Goal: Information Seeking & Learning: Learn about a topic

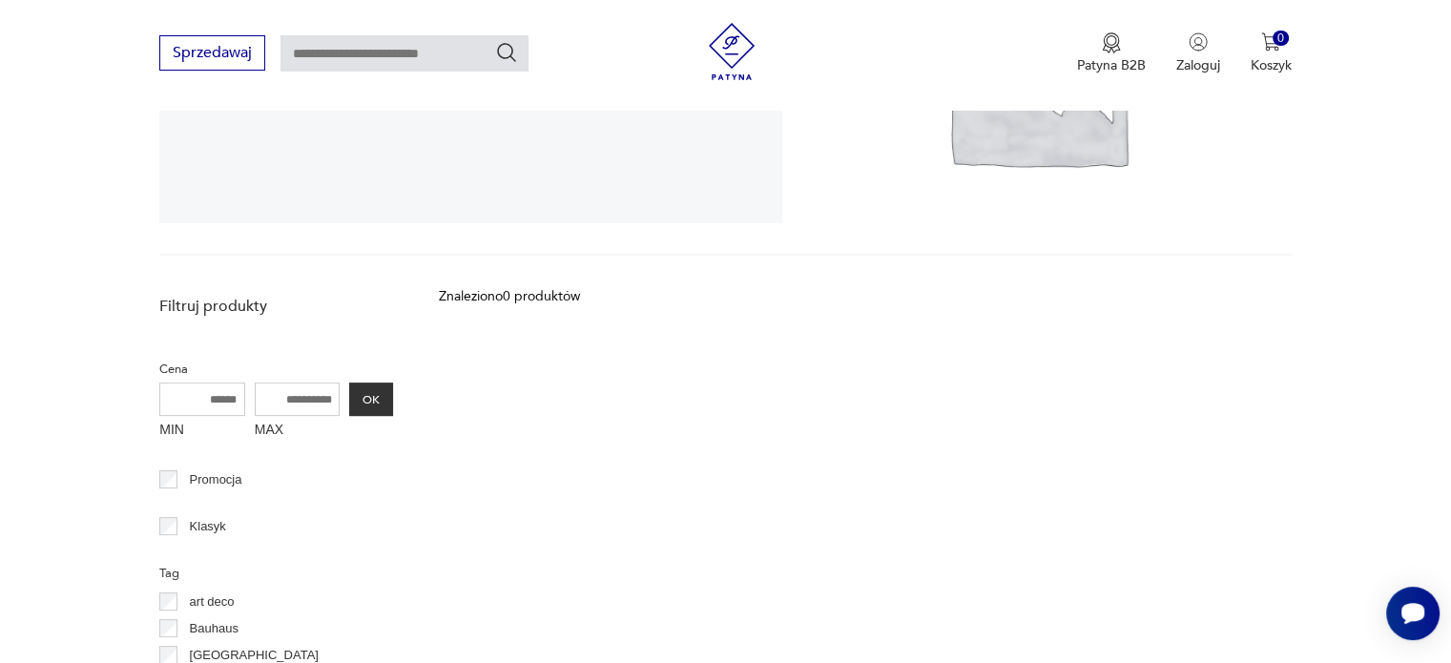
click at [374, 61] on input "text" at bounding box center [404, 53] width 248 height 36
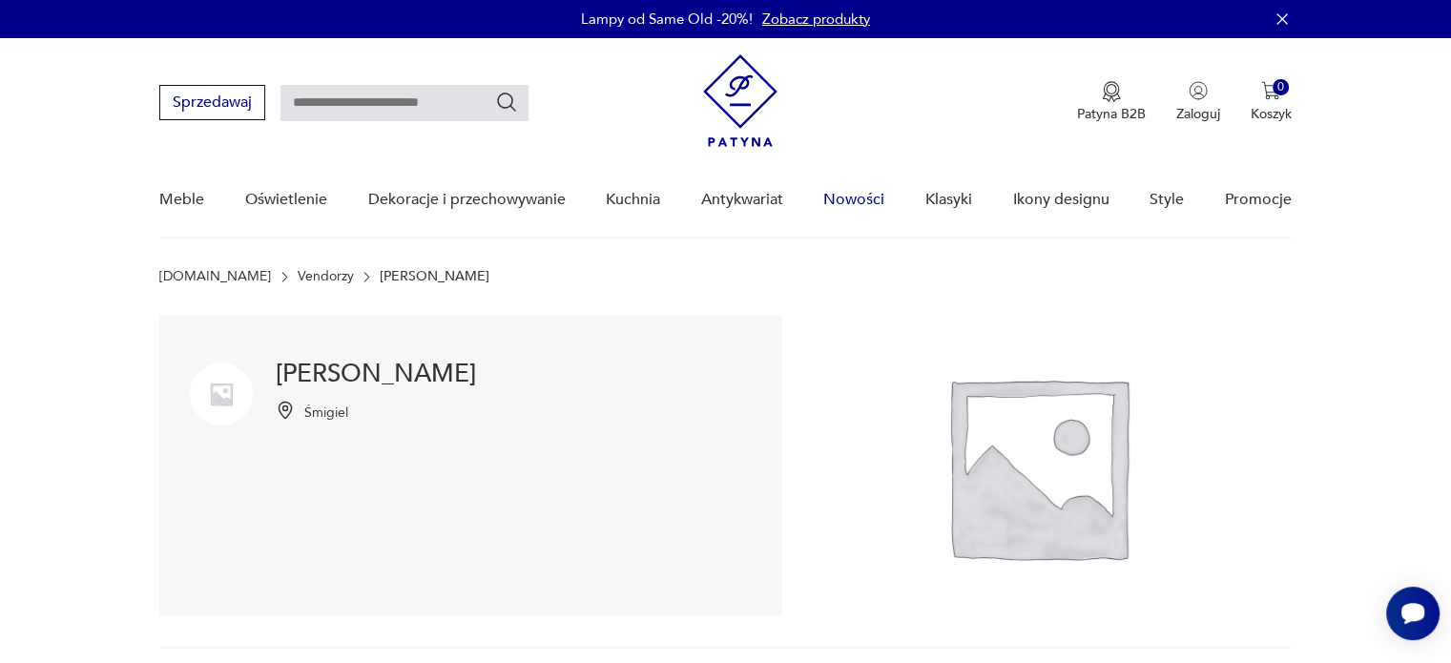
click at [871, 197] on link "Nowości" at bounding box center [853, 199] width 61 height 73
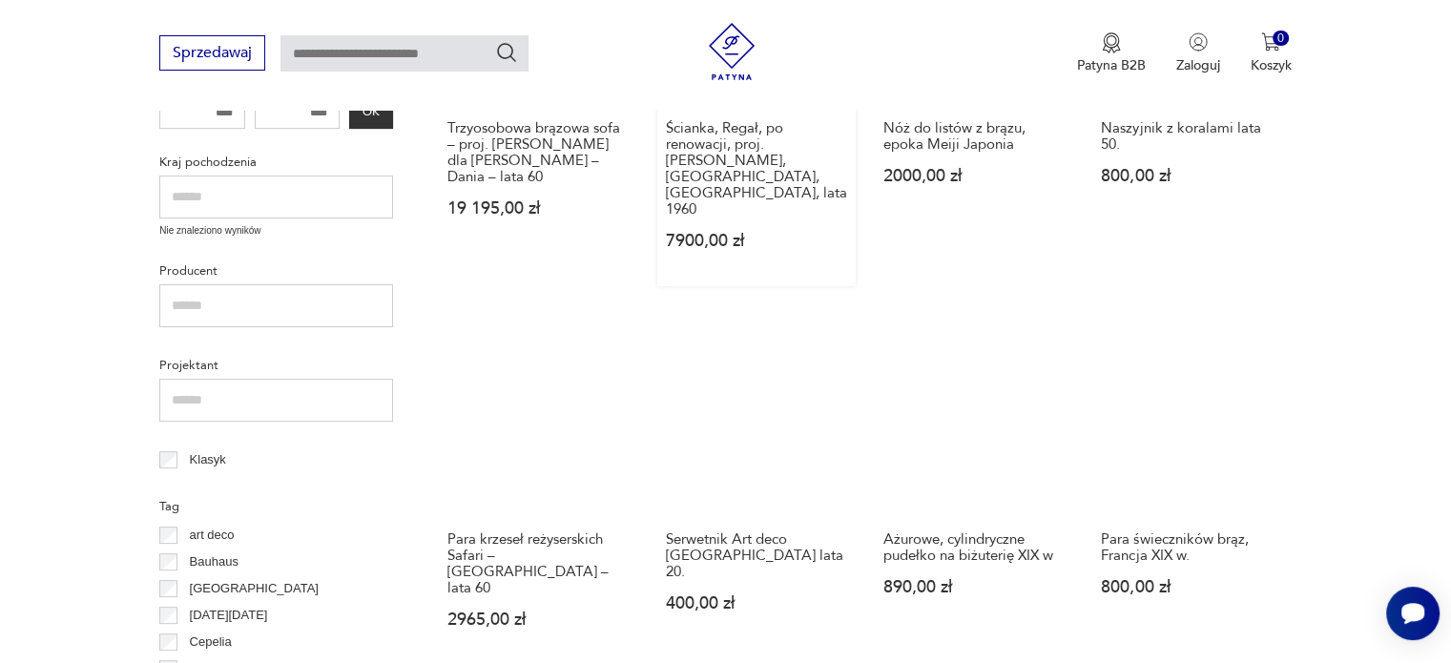
scroll to position [657, 0]
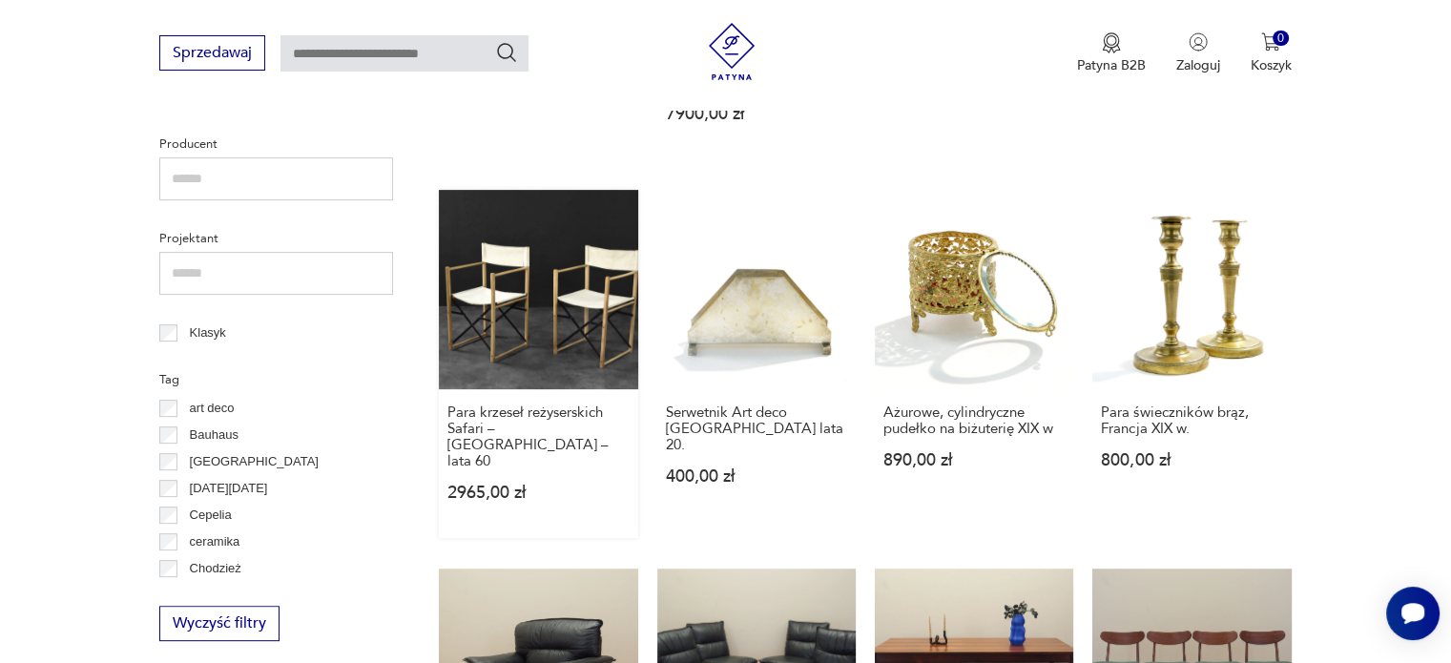
click at [511, 295] on link "Para krzeseł reżyserskich Safari – [GEOGRAPHIC_DATA] – lata 60 2965,00 zł" at bounding box center [538, 363] width 198 height 347
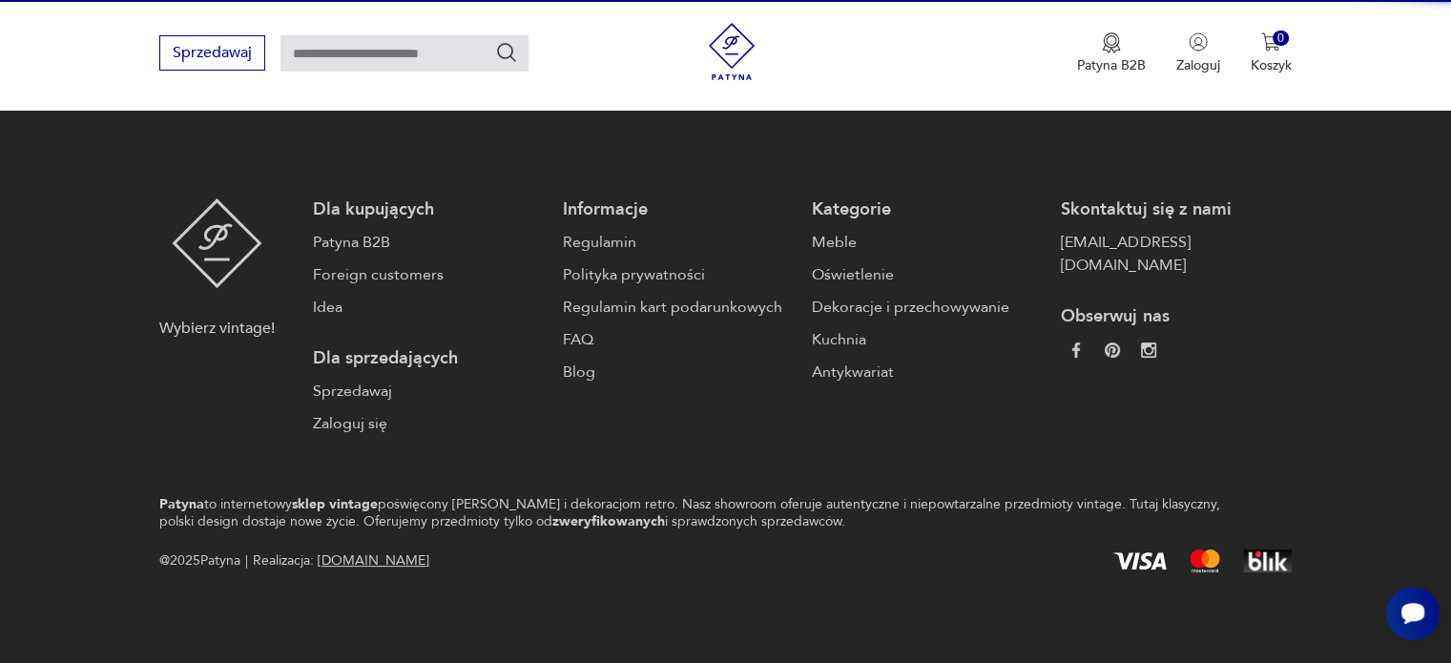
click at [511, 295] on footer "Wybierz vintage! Dla kupujących Patyna B2B Foreign customers Idea Dla sprzedają…" at bounding box center [725, 385] width 1451 height 557
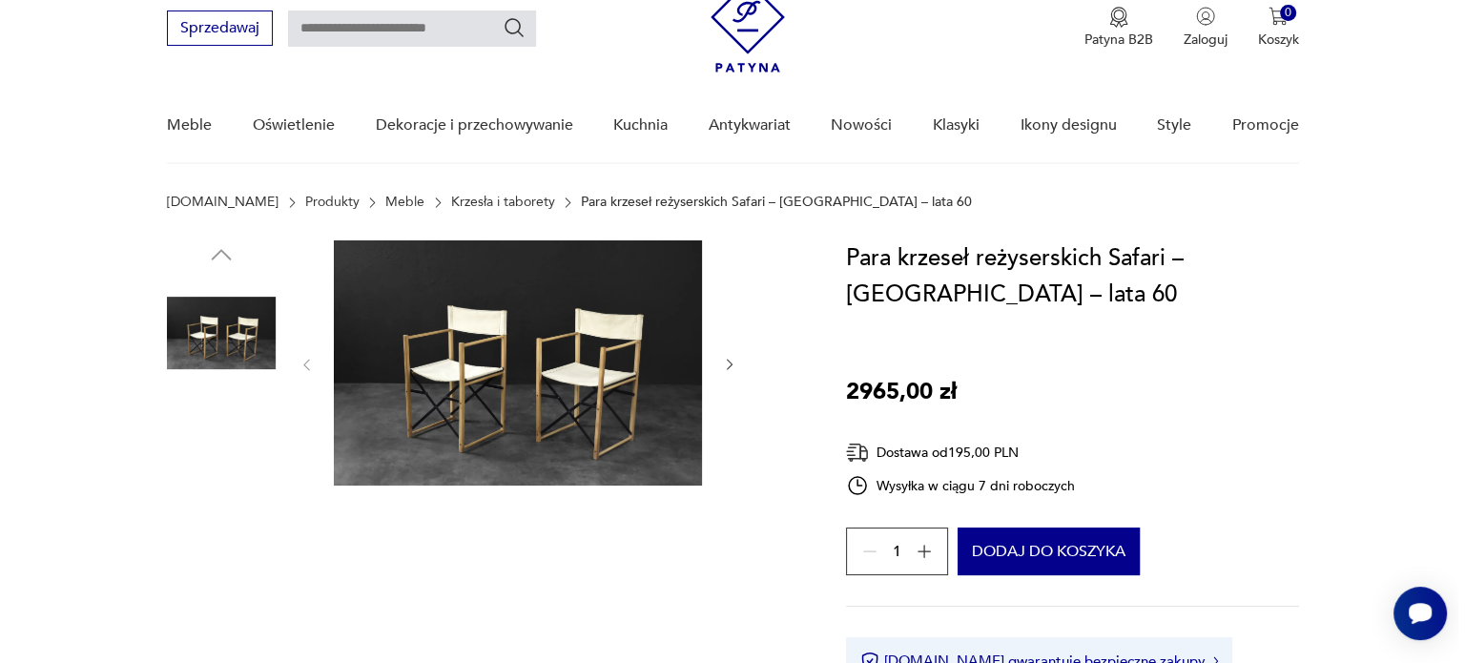
scroll to position [191, 0]
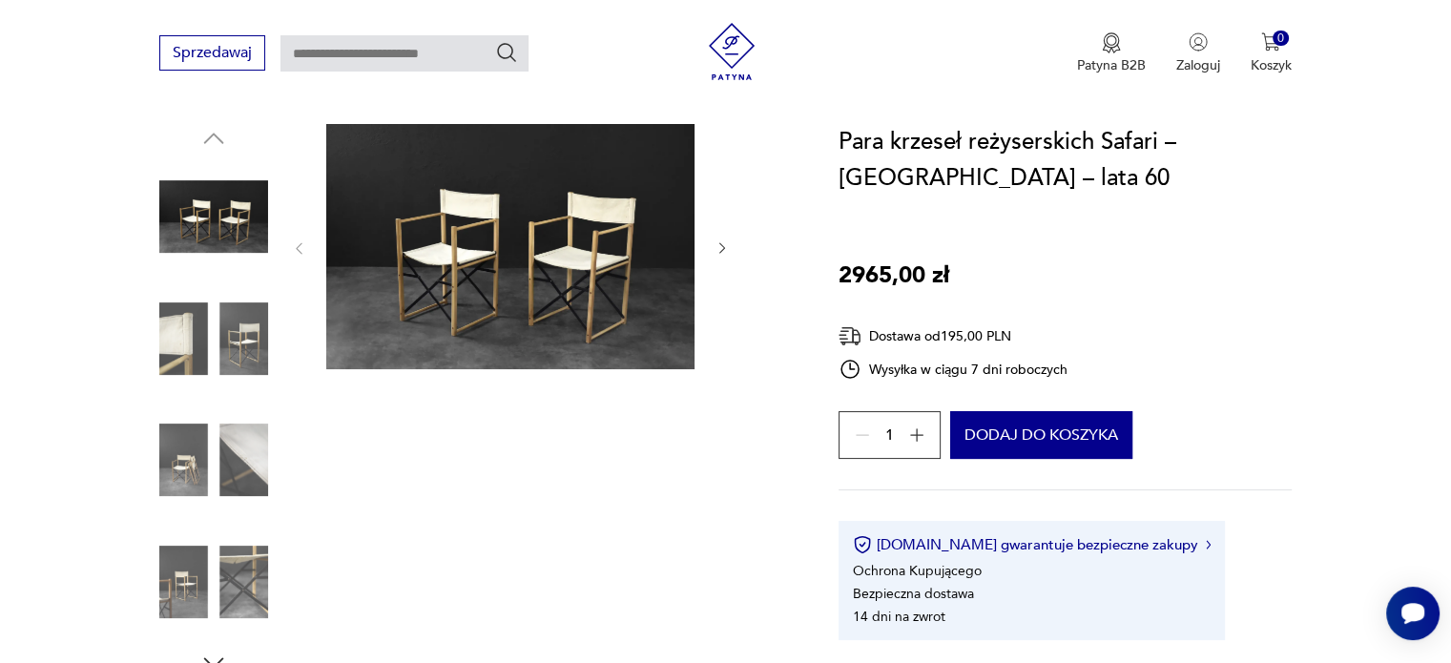
click at [230, 467] on img at bounding box center [213, 459] width 109 height 109
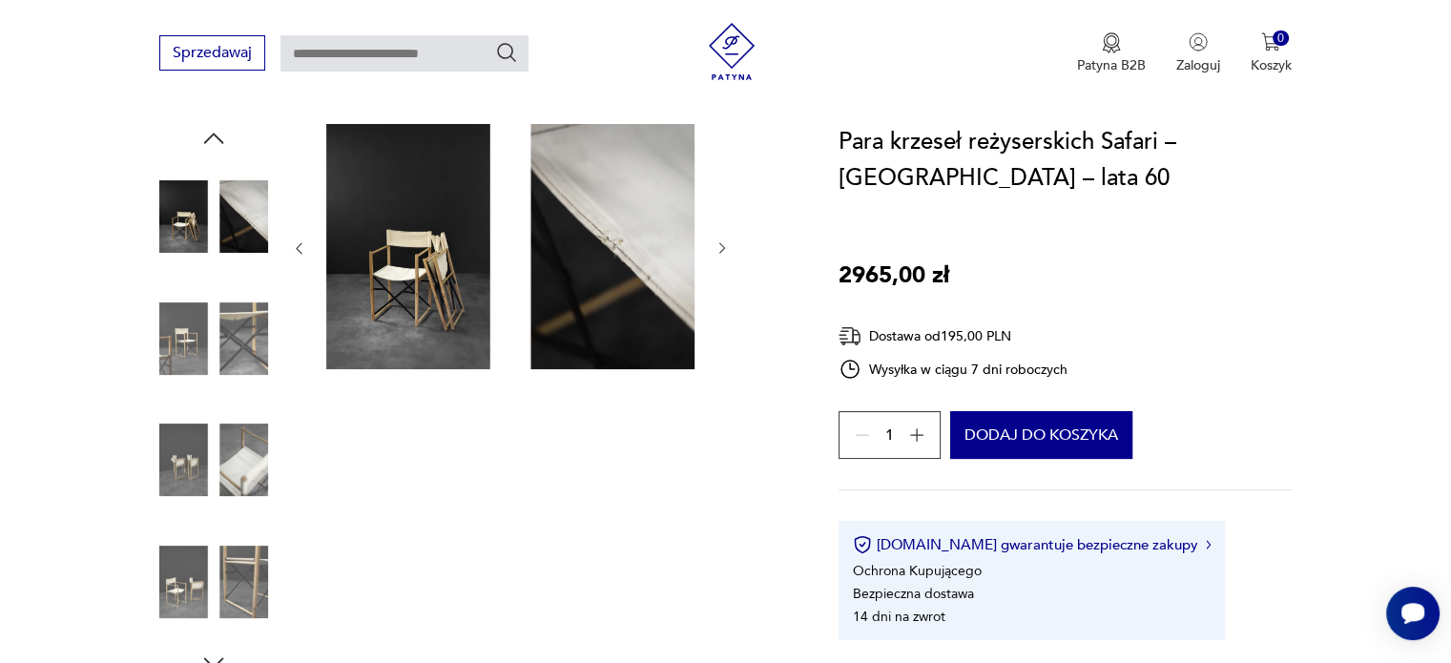
click at [240, 561] on img at bounding box center [213, 581] width 109 height 109
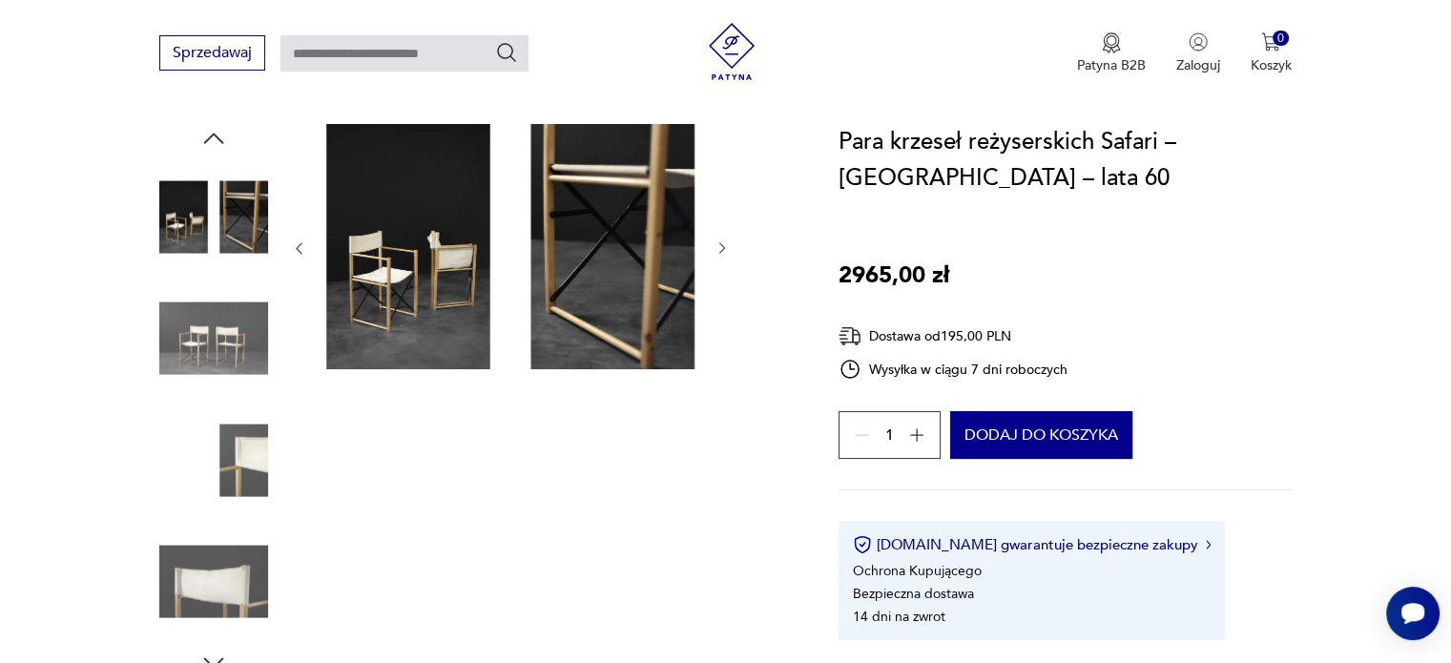
click at [237, 330] on img at bounding box center [213, 338] width 109 height 109
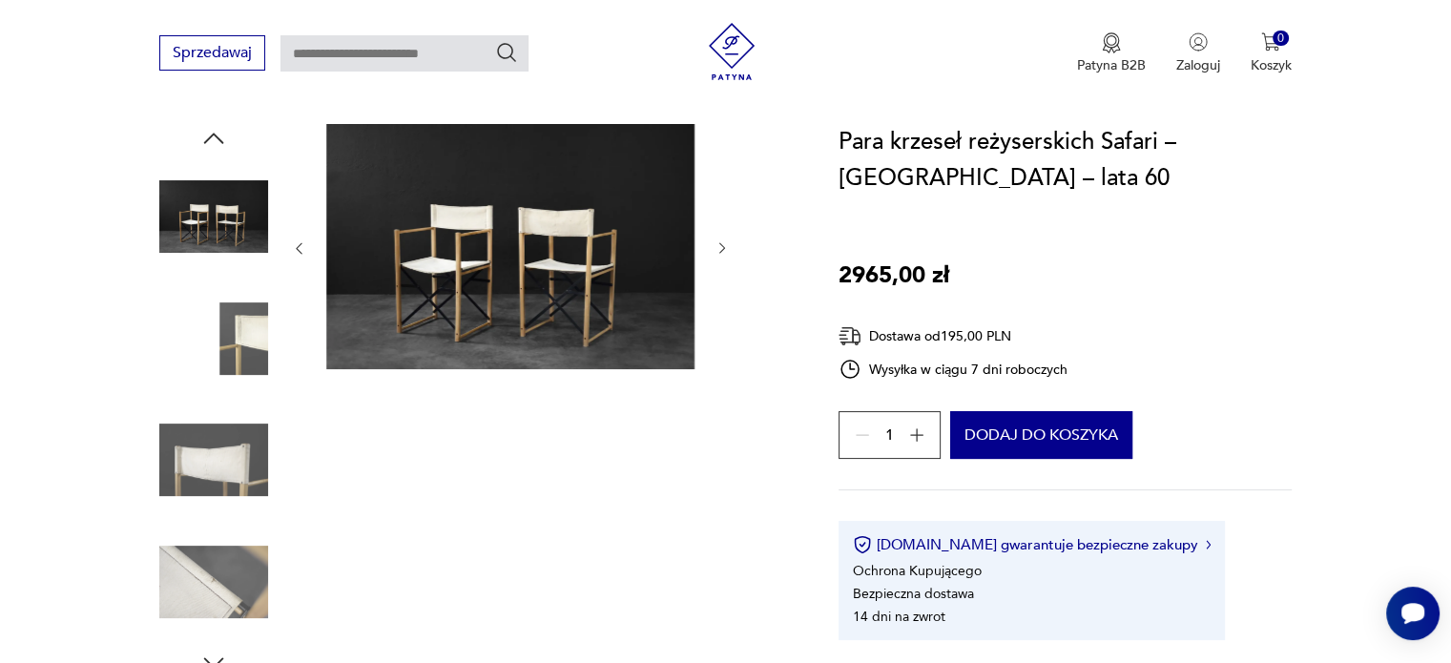
click at [240, 349] on img at bounding box center [213, 338] width 109 height 109
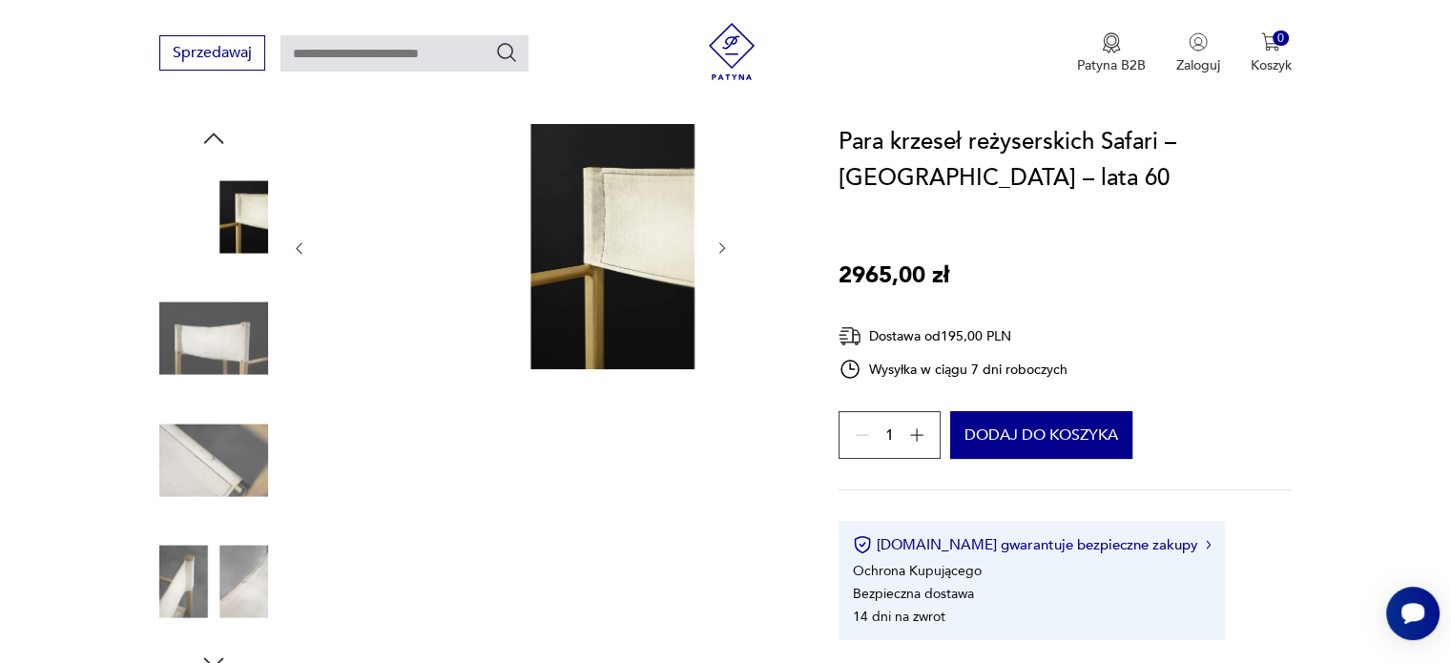
click at [214, 495] on img at bounding box center [213, 459] width 109 height 109
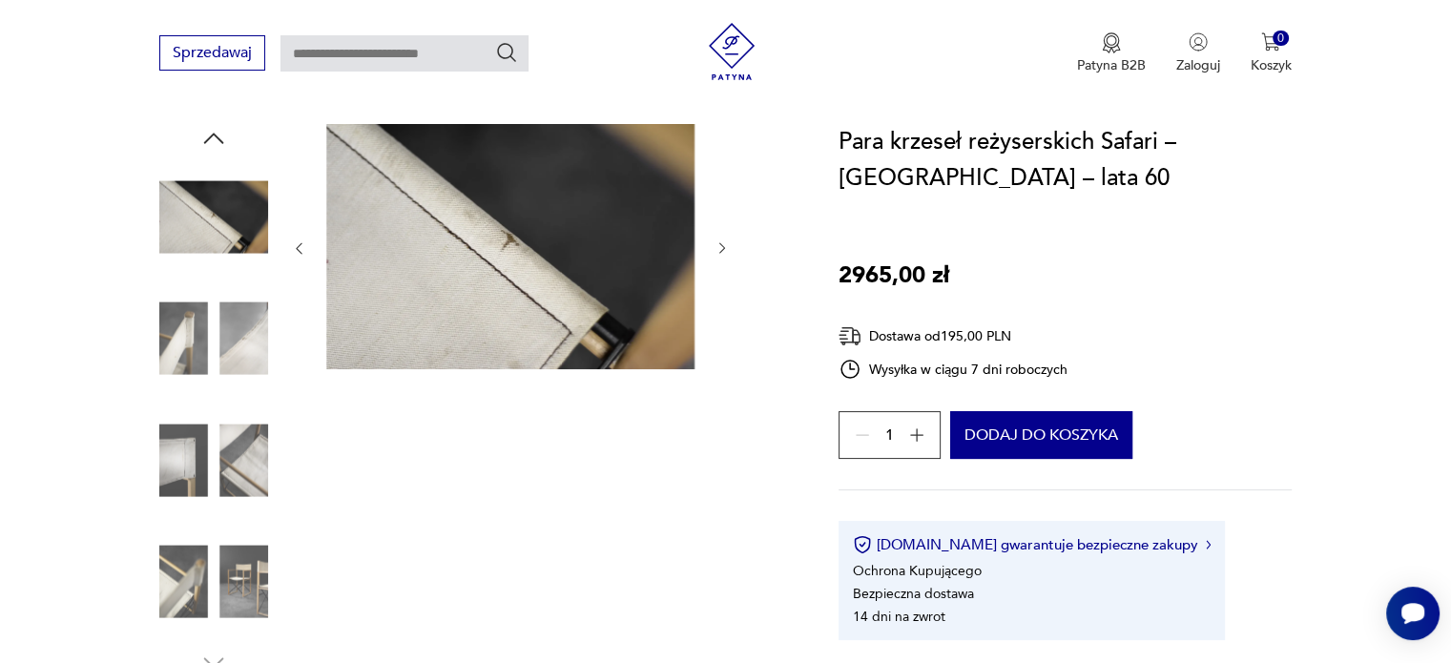
click at [242, 468] on img at bounding box center [213, 459] width 109 height 109
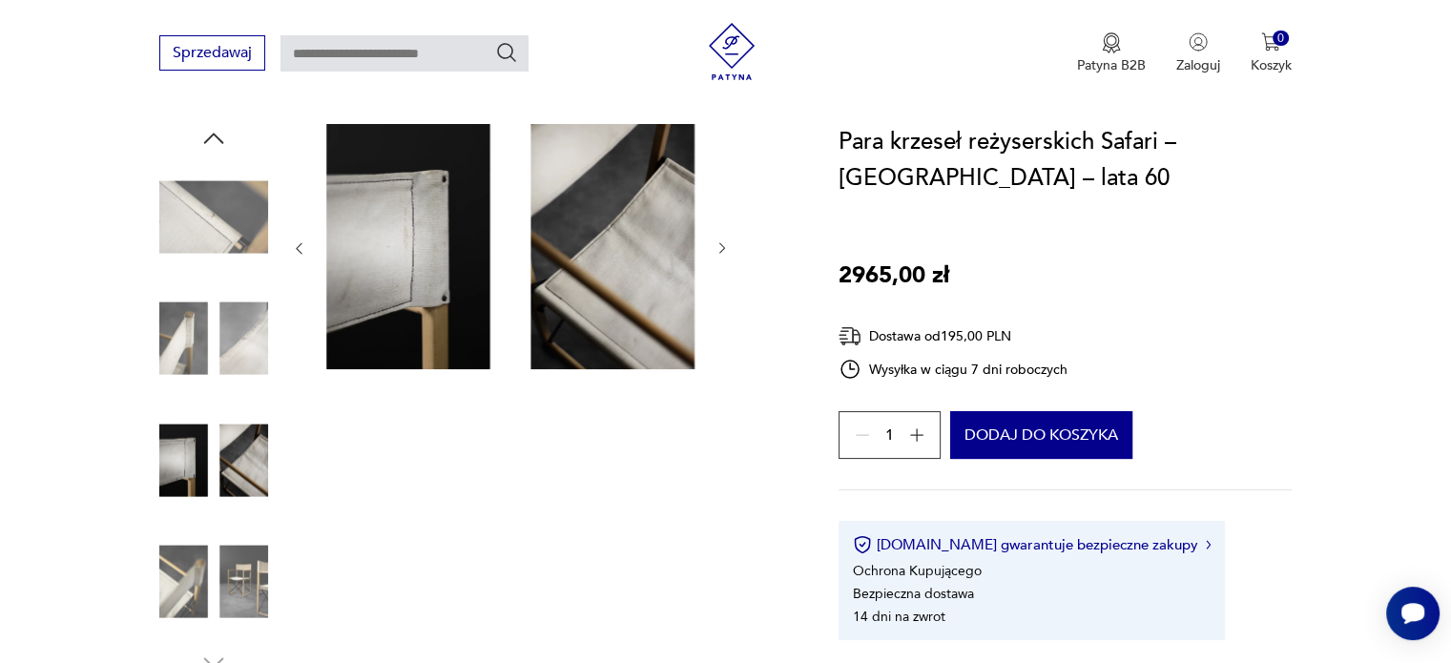
click at [256, 583] on img at bounding box center [213, 581] width 109 height 109
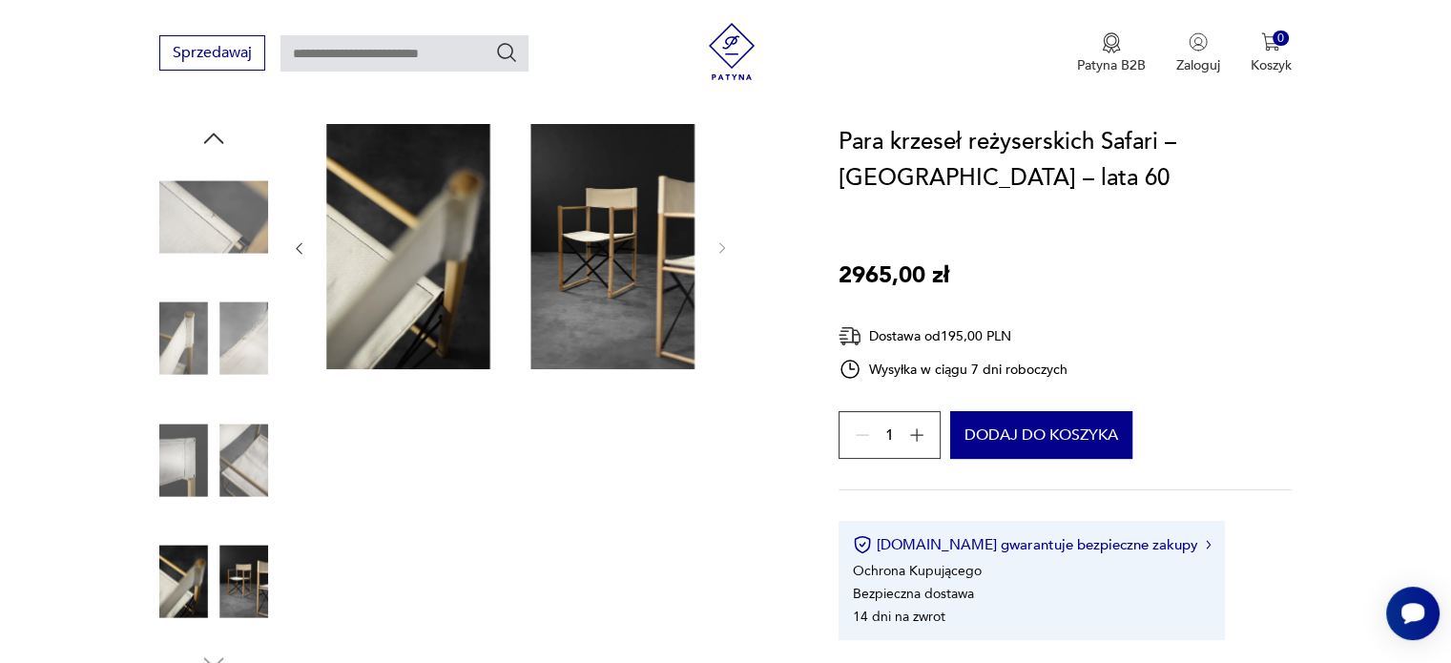
click at [237, 237] on img at bounding box center [213, 216] width 109 height 109
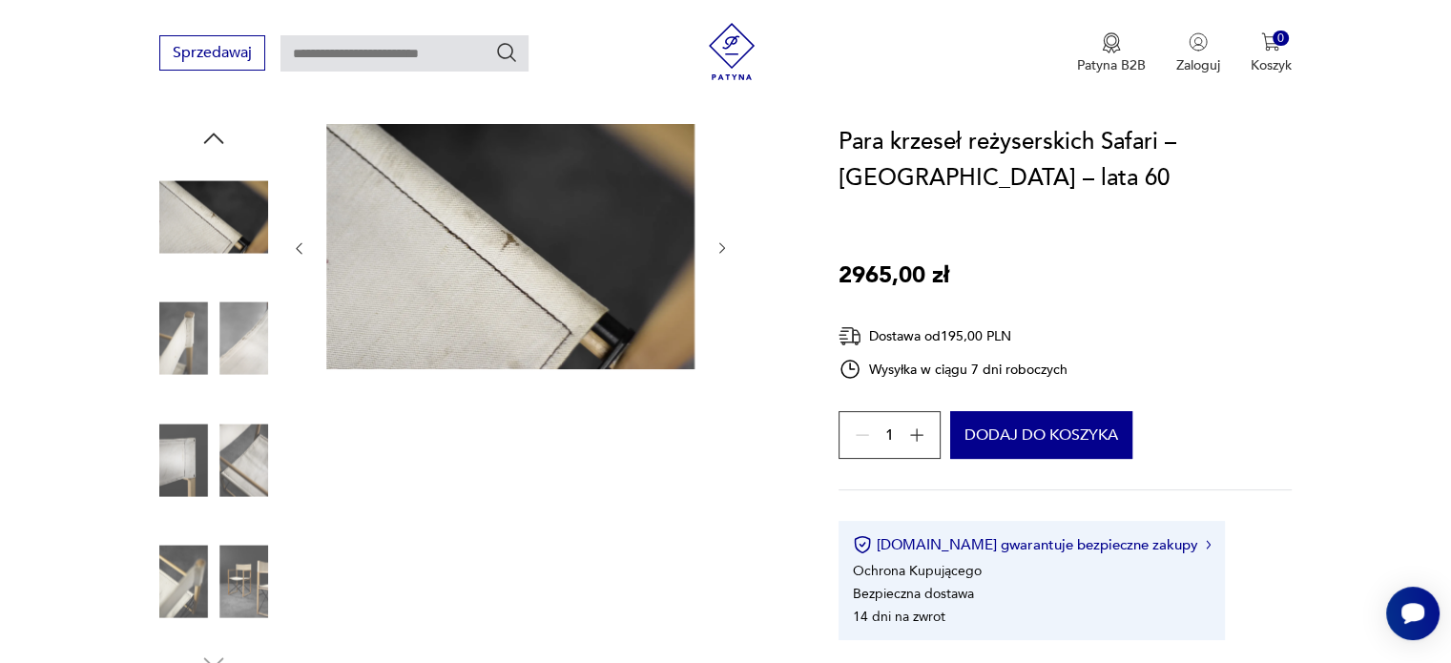
click at [211, 138] on icon "button" at bounding box center [213, 138] width 29 height 29
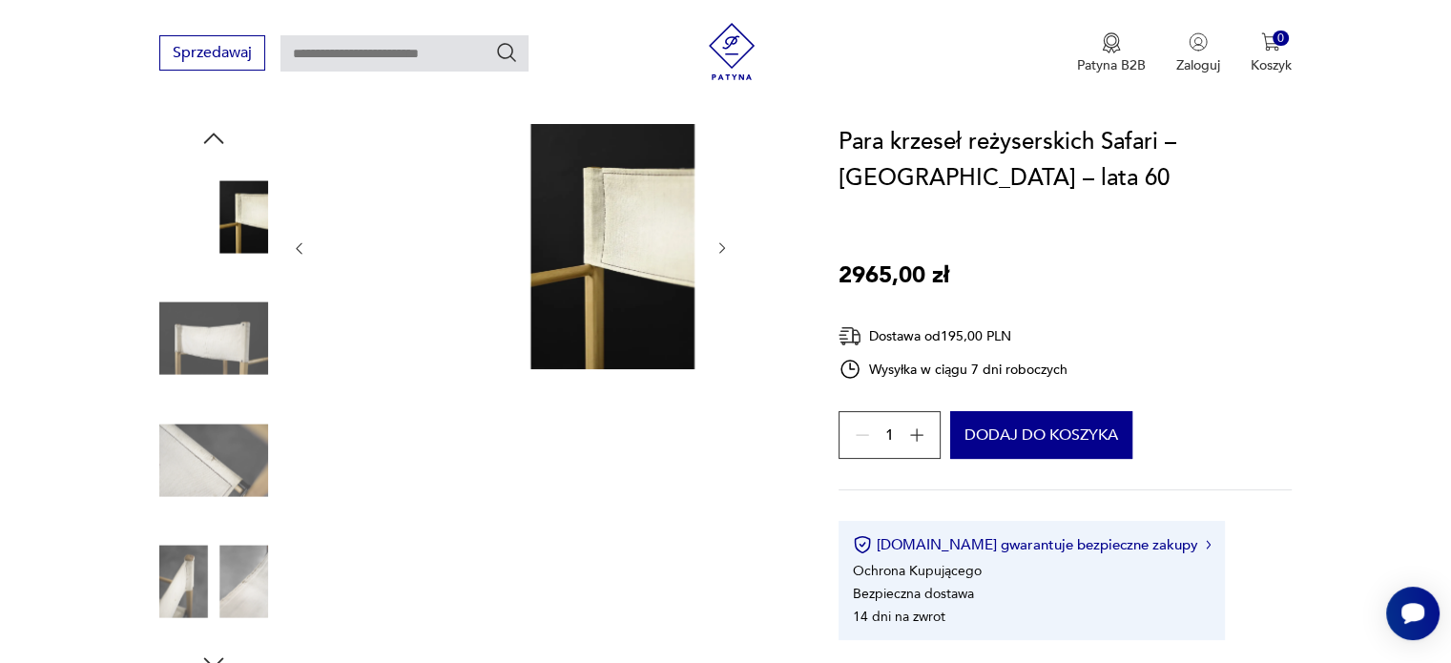
click at [211, 138] on icon "button" at bounding box center [213, 138] width 29 height 29
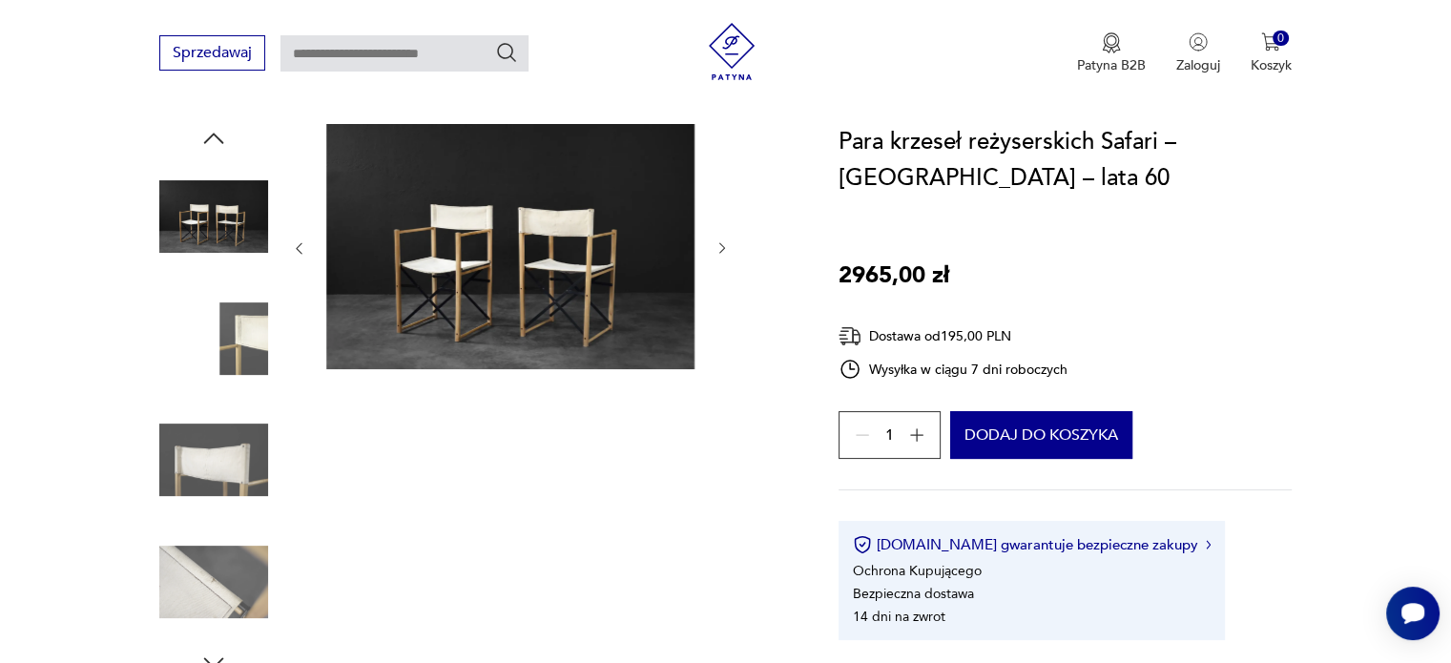
click at [211, 138] on icon "button" at bounding box center [213, 138] width 29 height 29
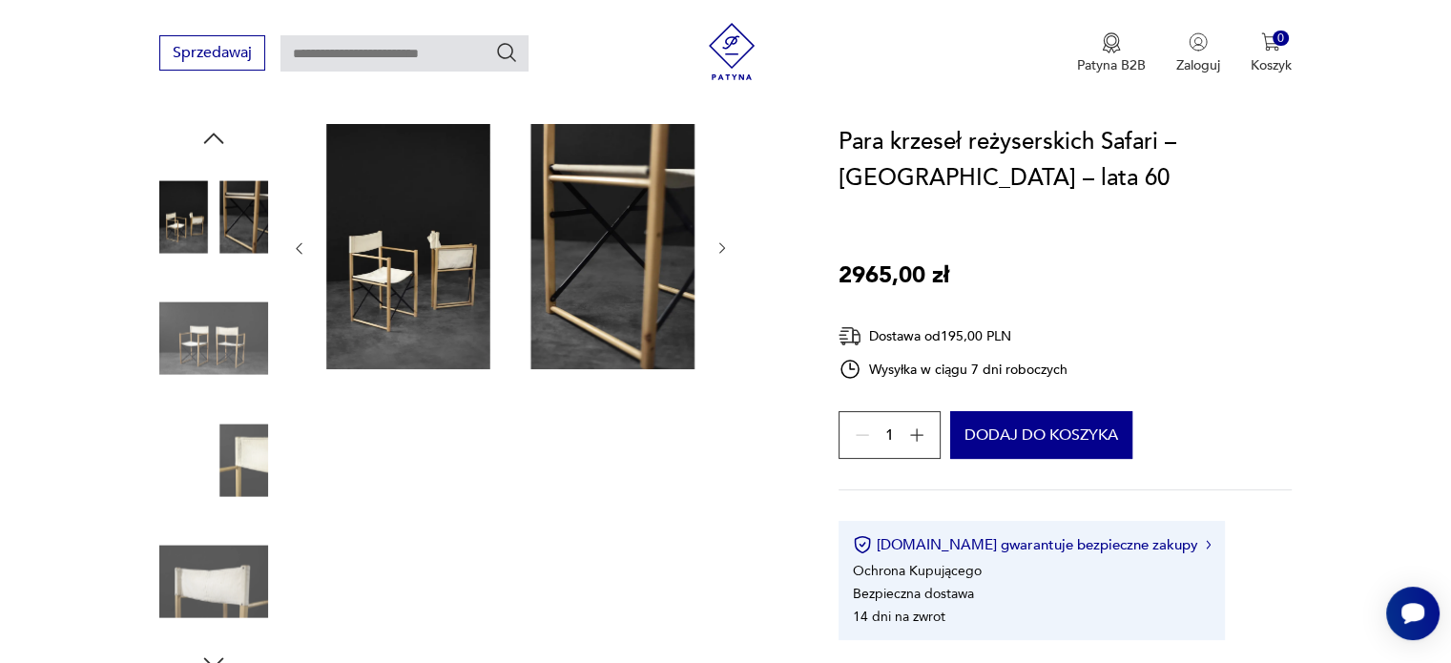
click at [383, 278] on img at bounding box center [510, 246] width 368 height 245
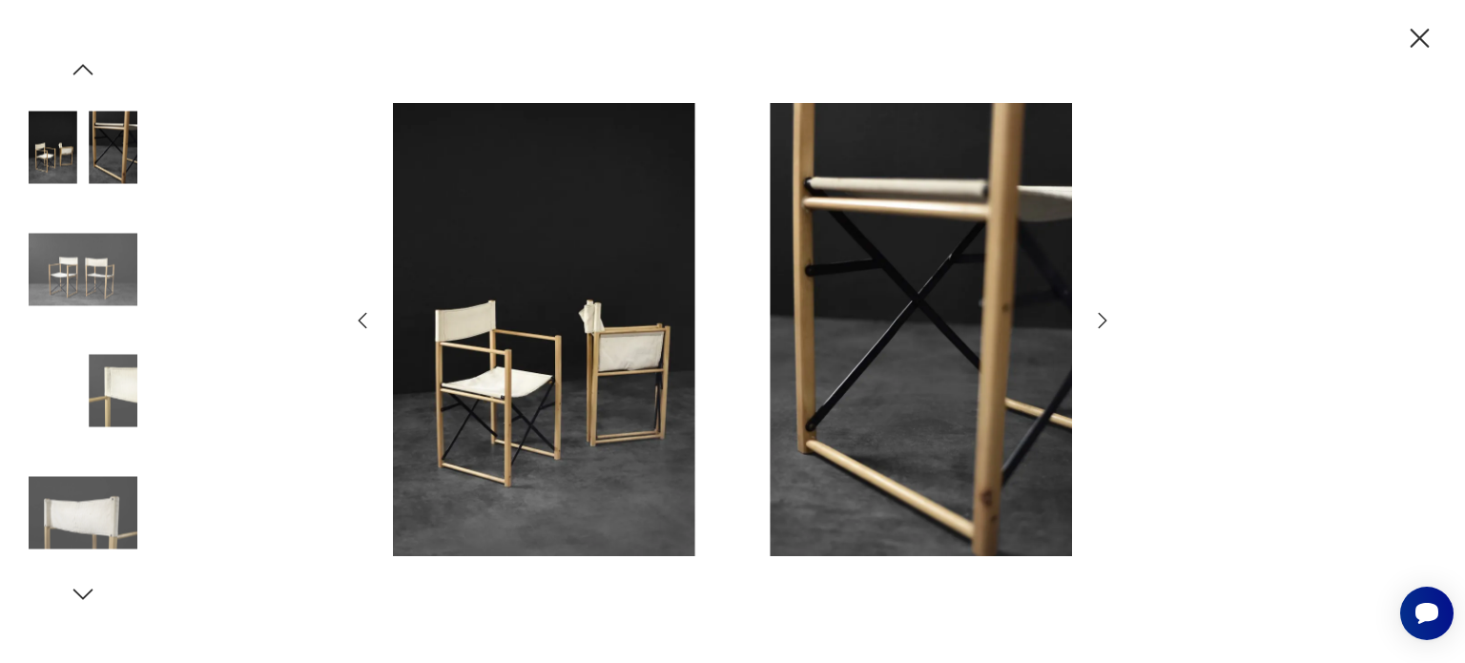
click at [499, 390] on img at bounding box center [732, 330] width 679 height 530
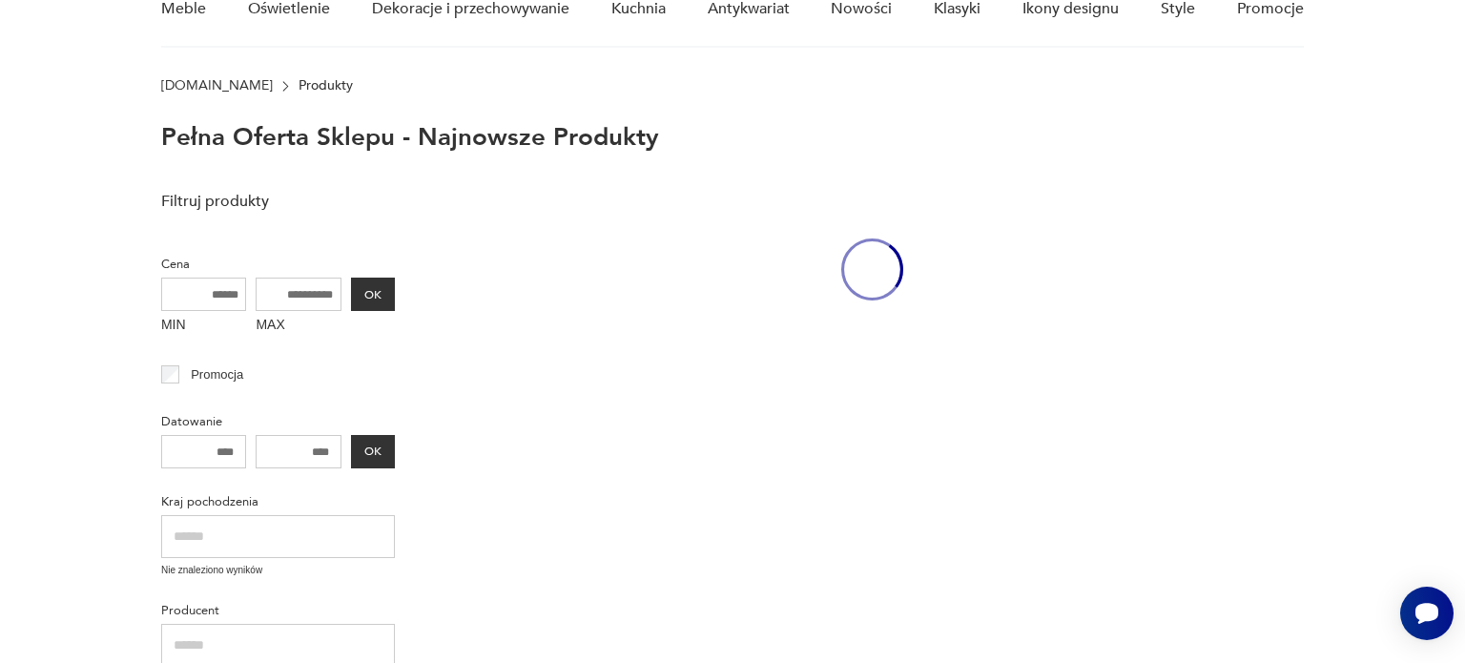
scroll to position [657, 0]
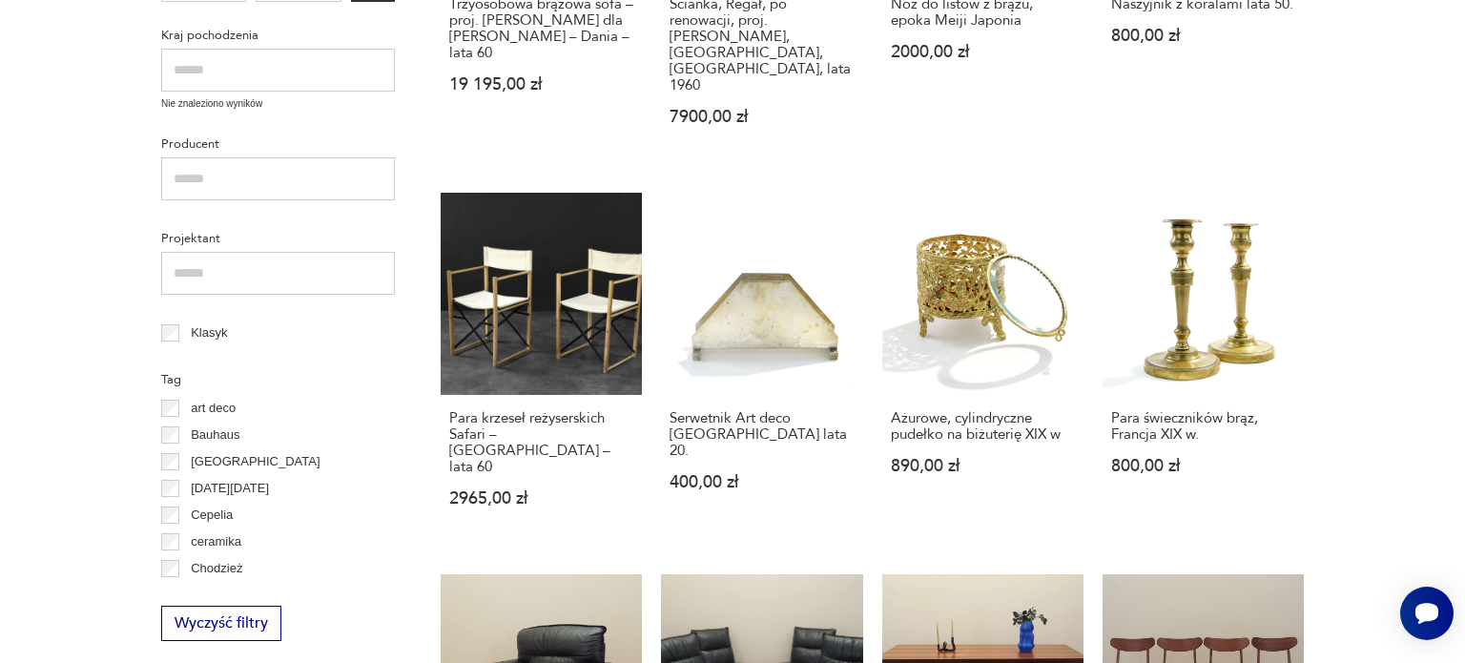
drag, startPoint x: 1434, startPoint y: 335, endPoint x: 1432, endPoint y: 321, distance: 13.7
click at [1433, 322] on section "Filtruj produkty Cena MIN MAX OK Promocja Datowanie OK Kraj pochodzenia Nie zna…" at bounding box center [732, 598] width 1465 height 1766
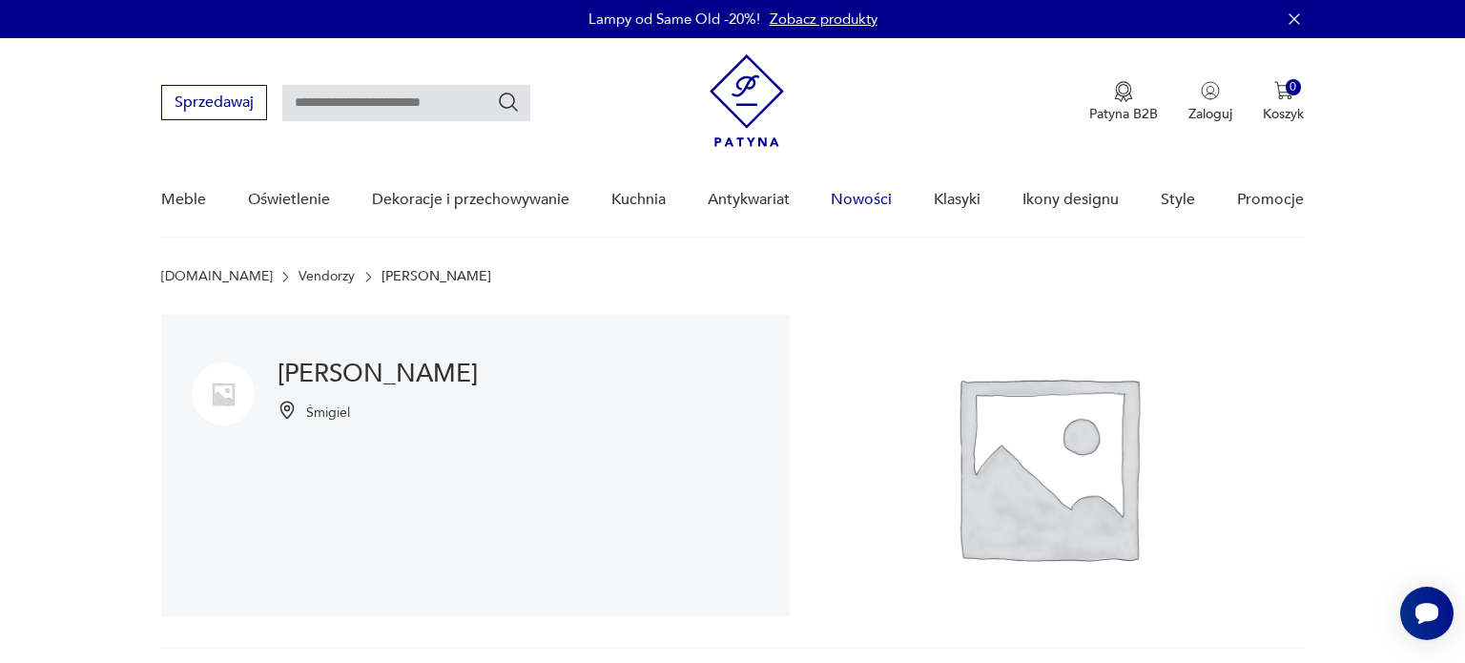
click at [866, 198] on link "Nowości" at bounding box center [861, 199] width 61 height 73
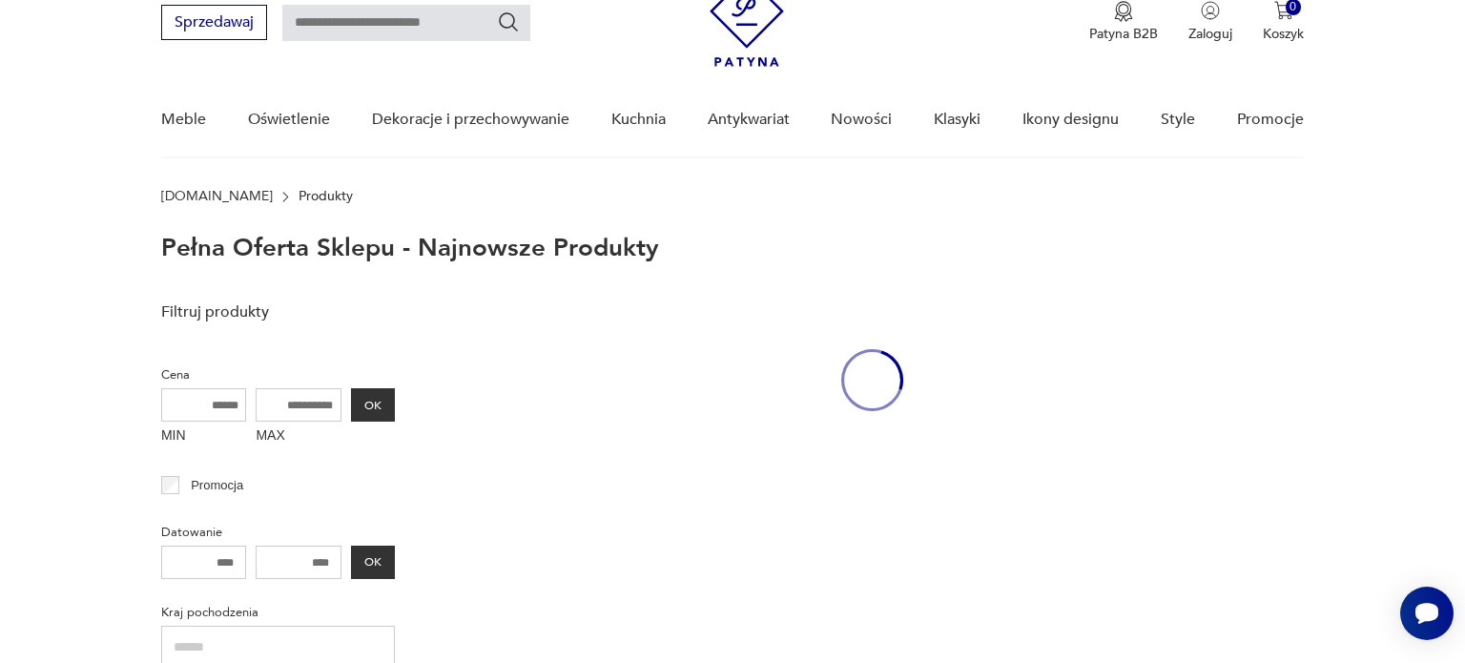
scroll to position [85, 0]
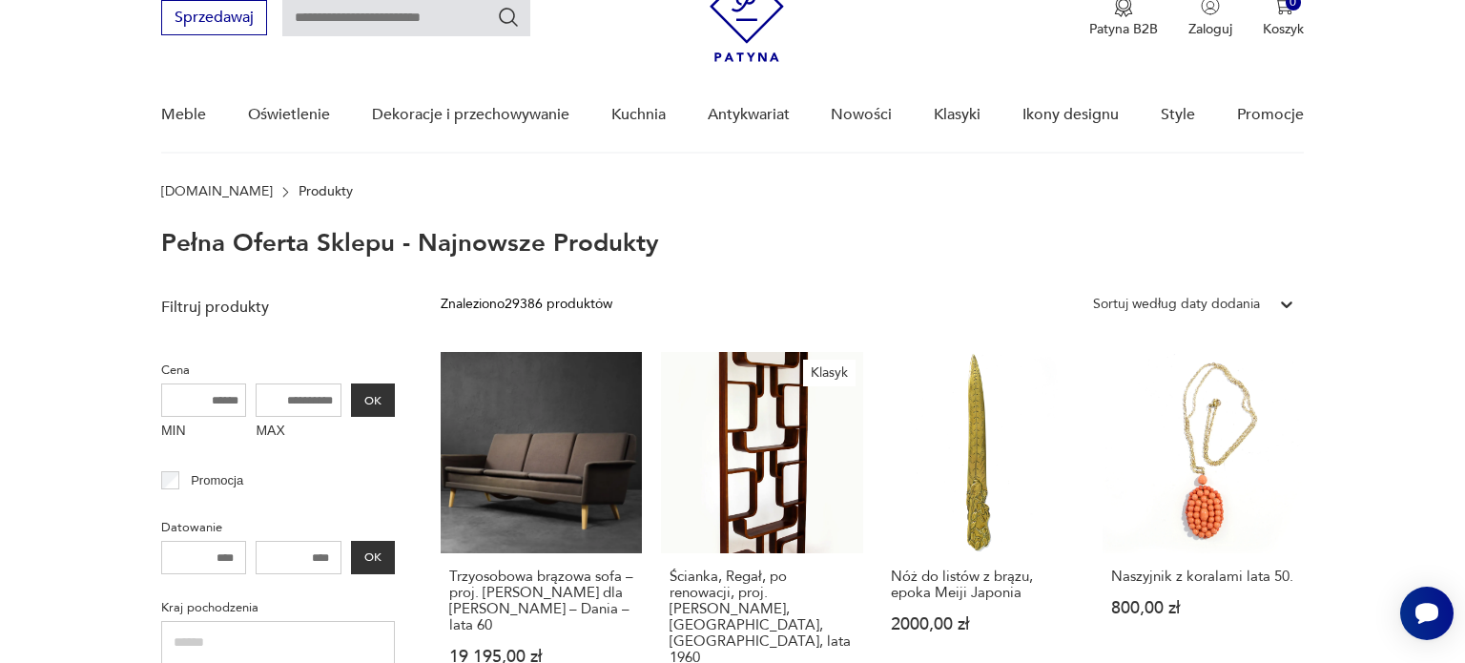
click at [678, 184] on div "Patyna.pl Produkty" at bounding box center [732, 191] width 1143 height 15
click at [1289, 303] on icon at bounding box center [1286, 304] width 11 height 7
click at [1218, 396] on div "Sortuj według ceny (od najmniejszej)" at bounding box center [1193, 392] width 220 height 42
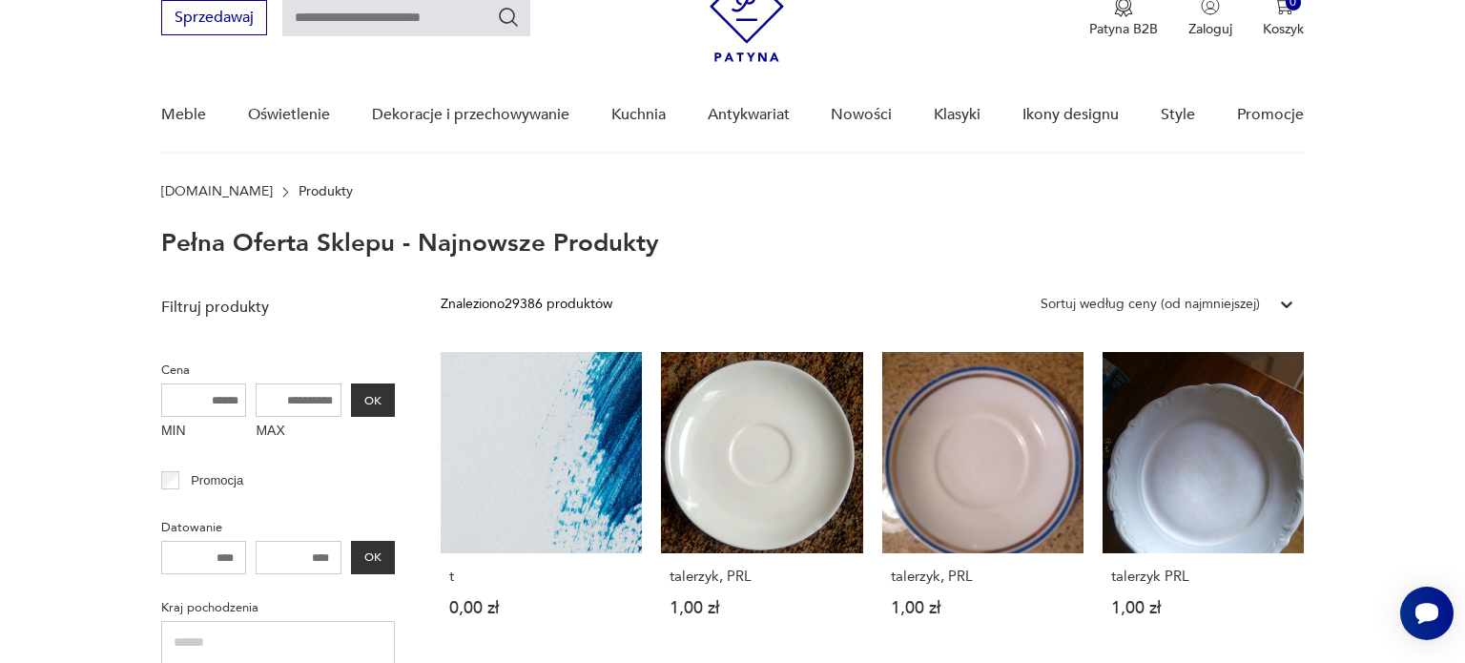
click at [299, 190] on p "Produkty" at bounding box center [326, 191] width 54 height 15
drag, startPoint x: 195, startPoint y: 192, endPoint x: 197, endPoint y: 181, distance: 10.9
click at [195, 191] on link "[DOMAIN_NAME]" at bounding box center [217, 191] width 112 height 15
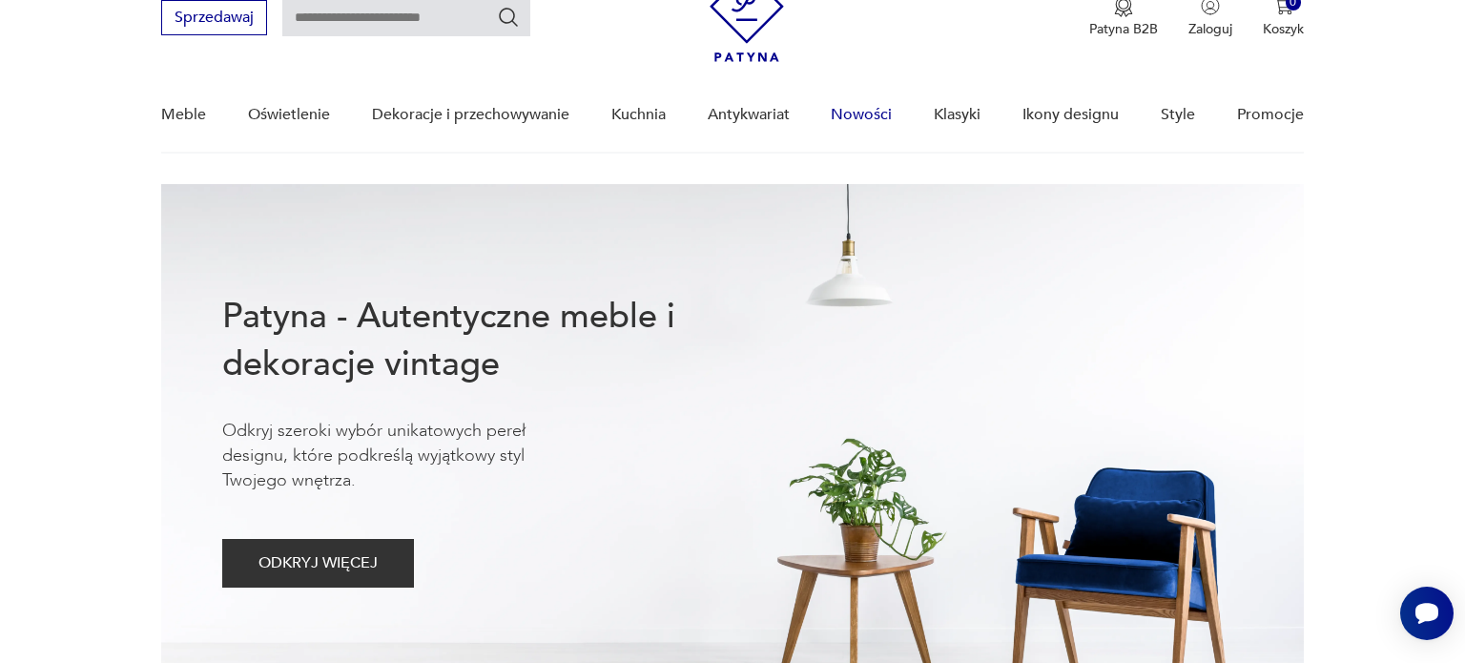
click at [875, 116] on link "Nowości" at bounding box center [861, 114] width 61 height 73
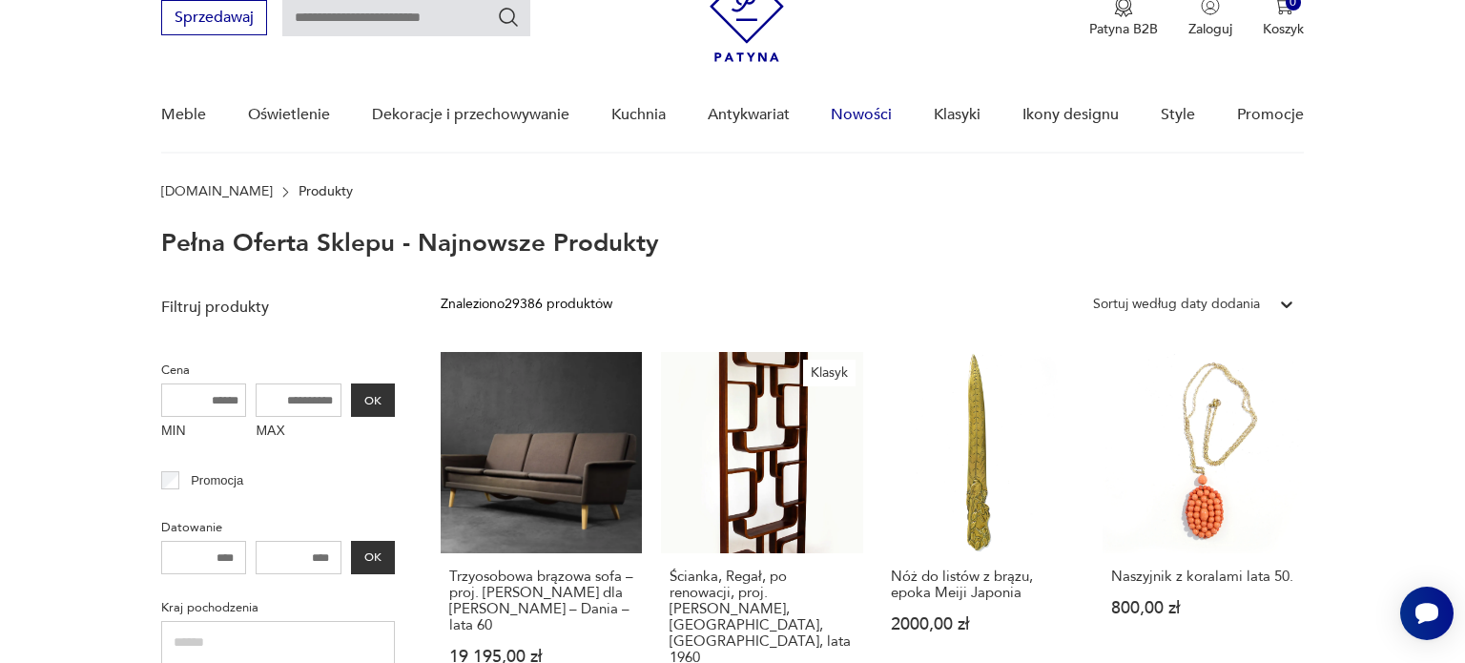
click at [847, 114] on link "Nowości" at bounding box center [861, 114] width 61 height 73
click at [191, 397] on input "MIN" at bounding box center [204, 399] width 86 height 33
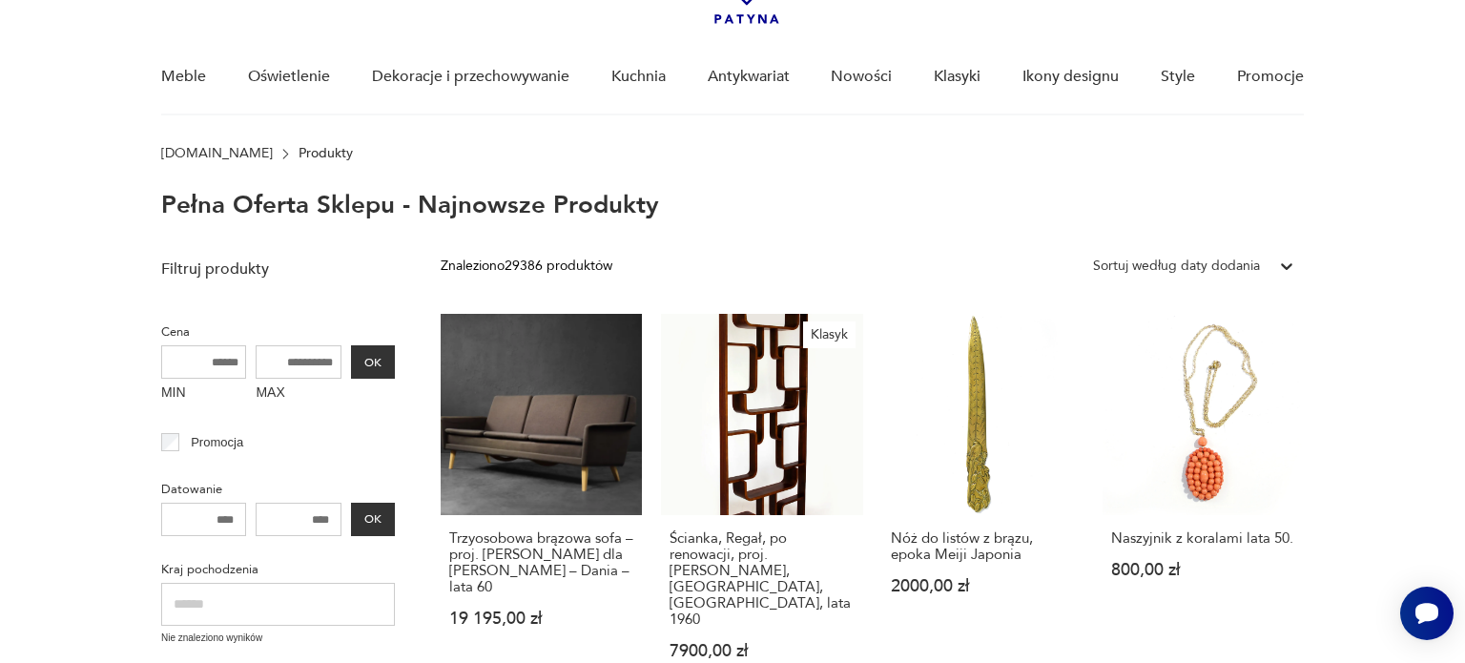
scroll to position [105, 0]
drag, startPoint x: 1049, startPoint y: 363, endPoint x: 1104, endPoint y: 276, distance: 103.7
click at [1104, 276] on div "Sortuj według daty dodania" at bounding box center [1176, 266] width 186 height 25
click at [1286, 265] on icon at bounding box center [1286, 266] width 19 height 19
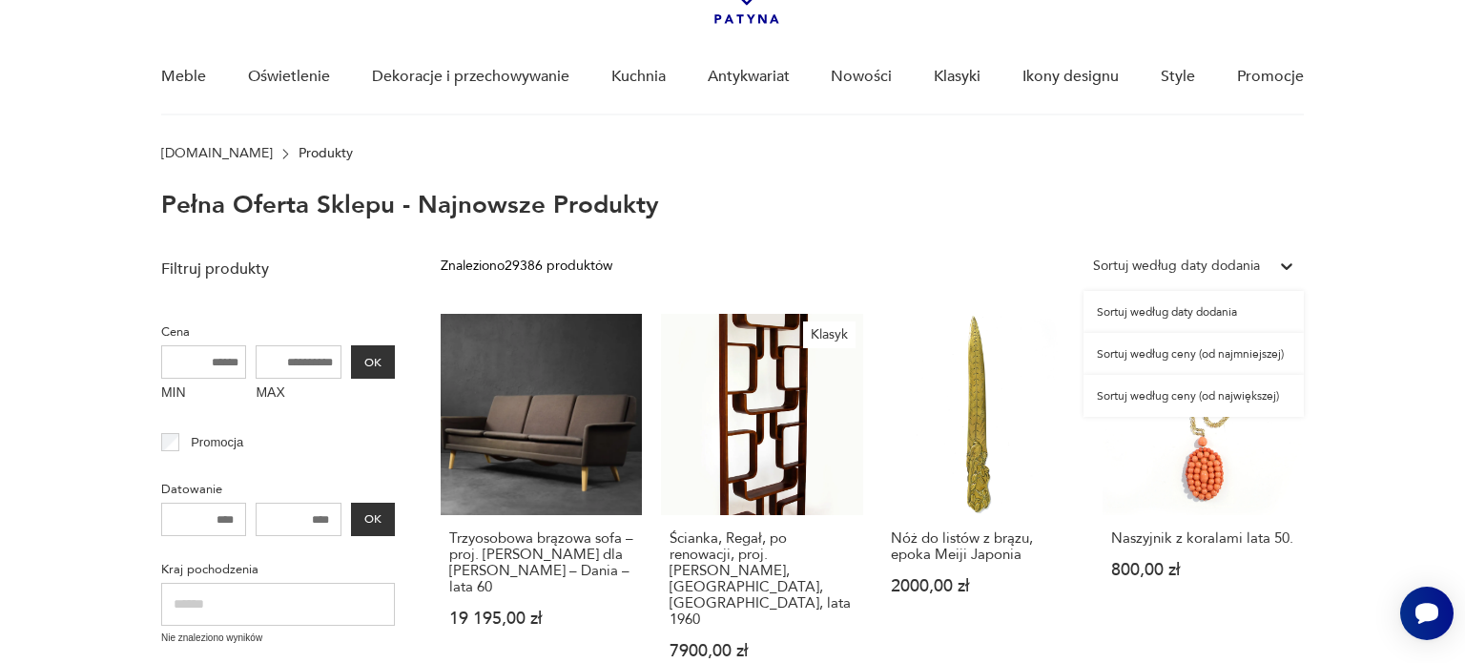
drag, startPoint x: 1286, startPoint y: 264, endPoint x: 1407, endPoint y: 230, distance: 125.9
click at [1297, 261] on div at bounding box center [1286, 266] width 34 height 34
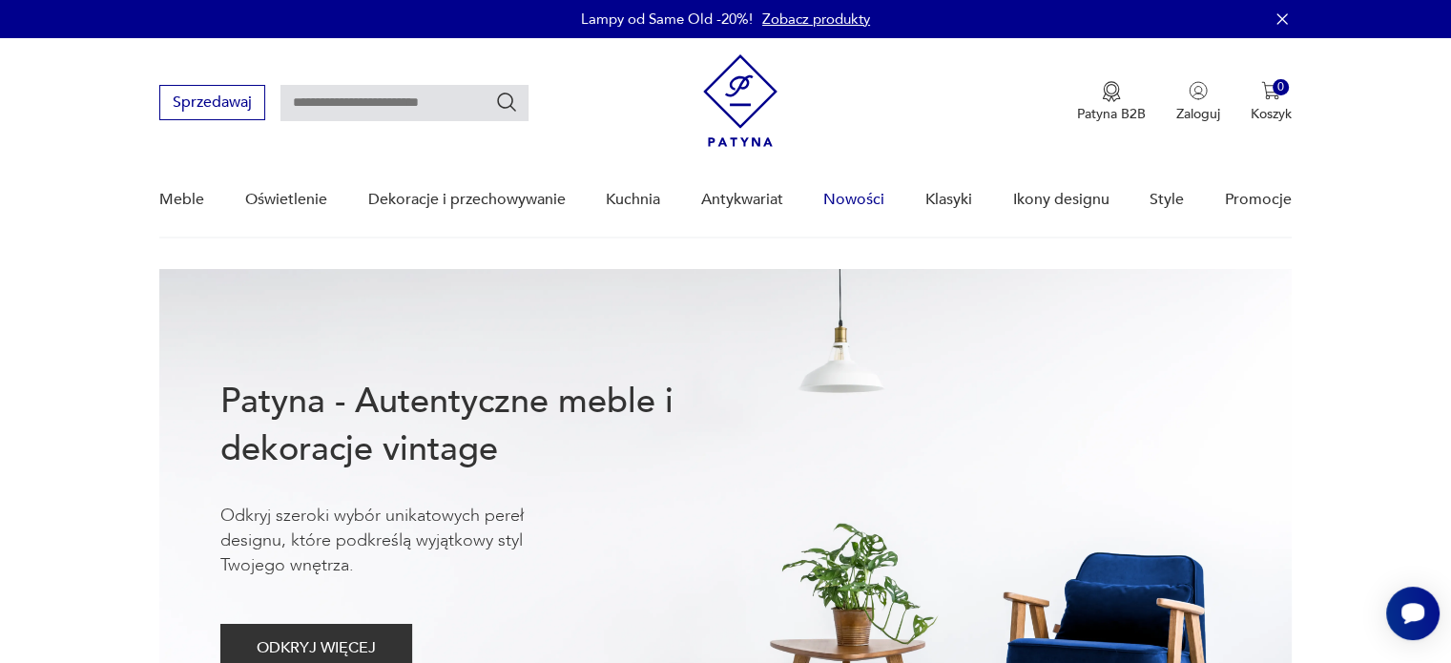
click at [849, 201] on link "Nowości" at bounding box center [853, 199] width 61 height 73
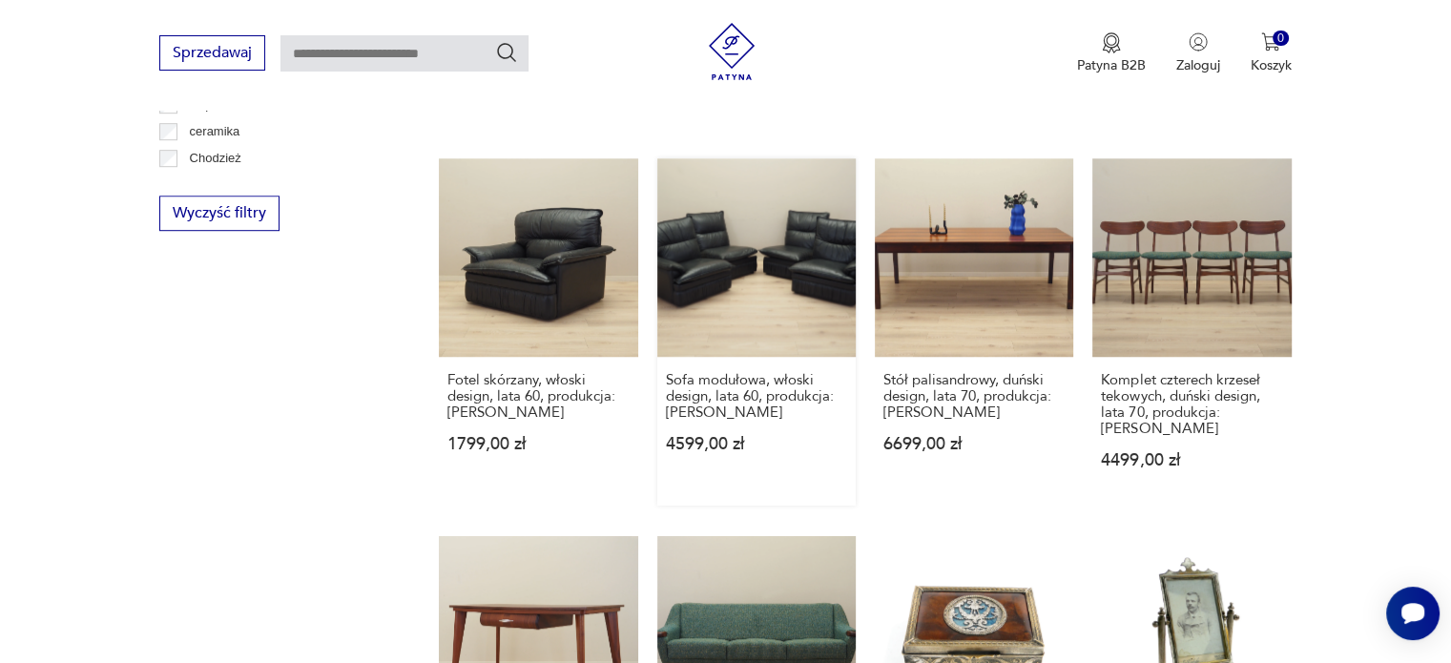
scroll to position [1611, 0]
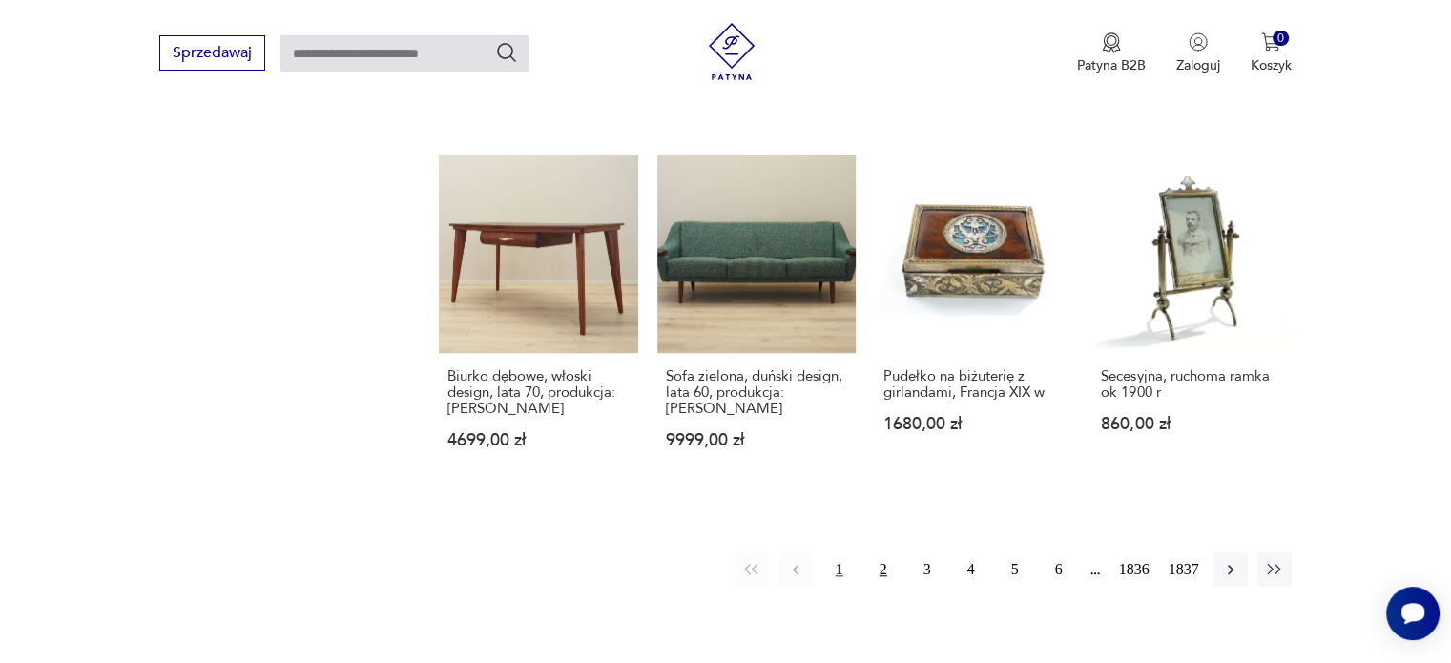
click at [885, 552] on button "2" at bounding box center [883, 569] width 34 height 34
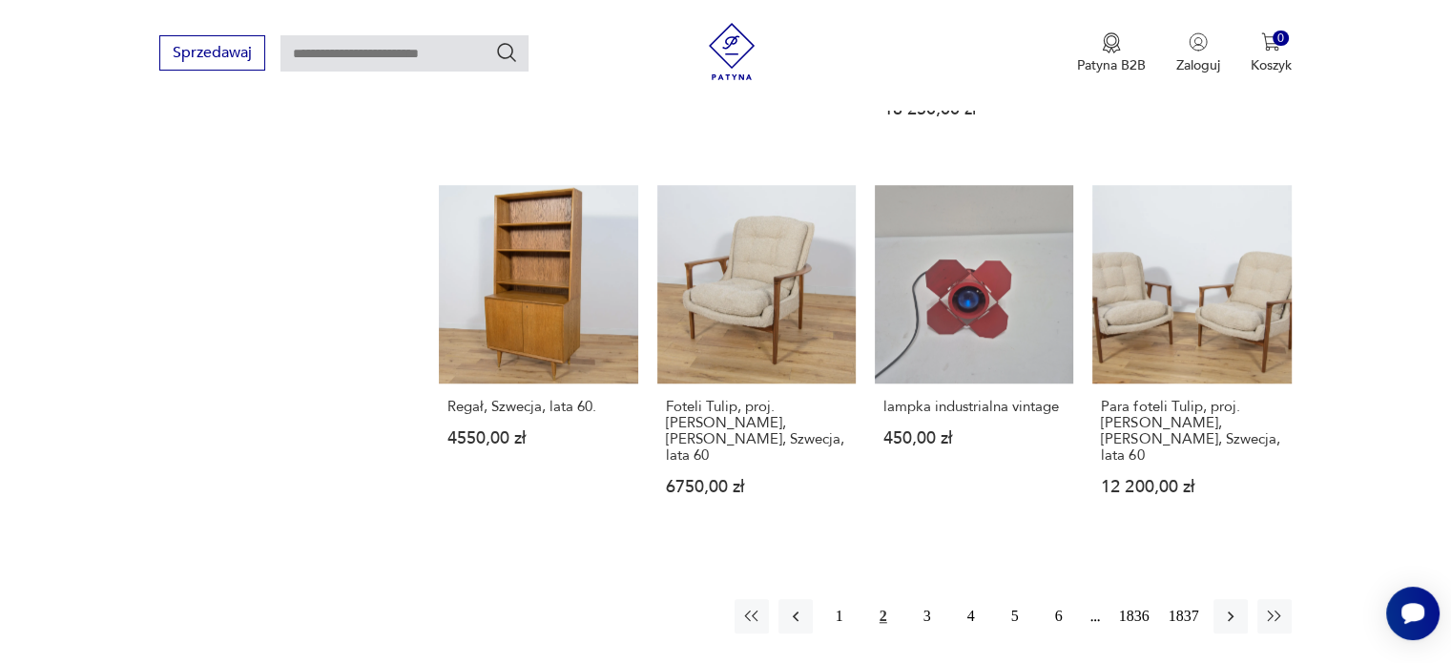
scroll to position [1581, 0]
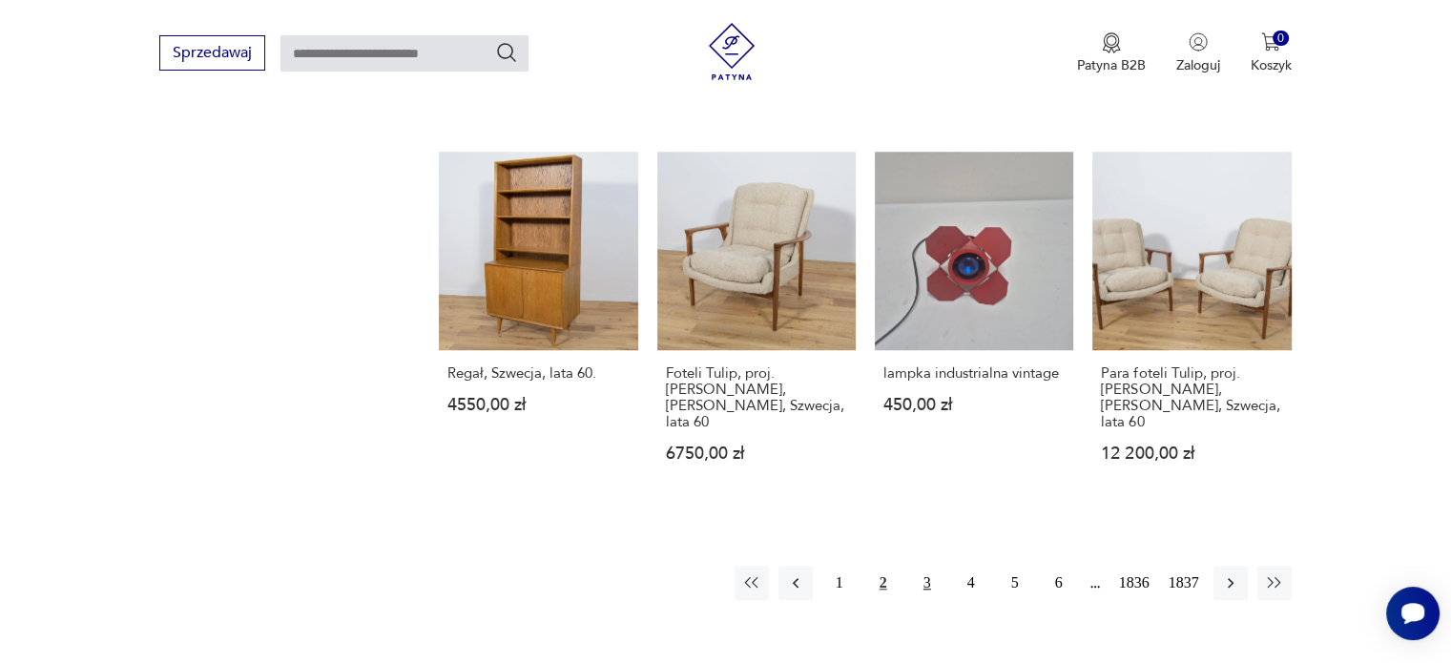
click at [925, 566] on button "3" at bounding box center [927, 583] width 34 height 34
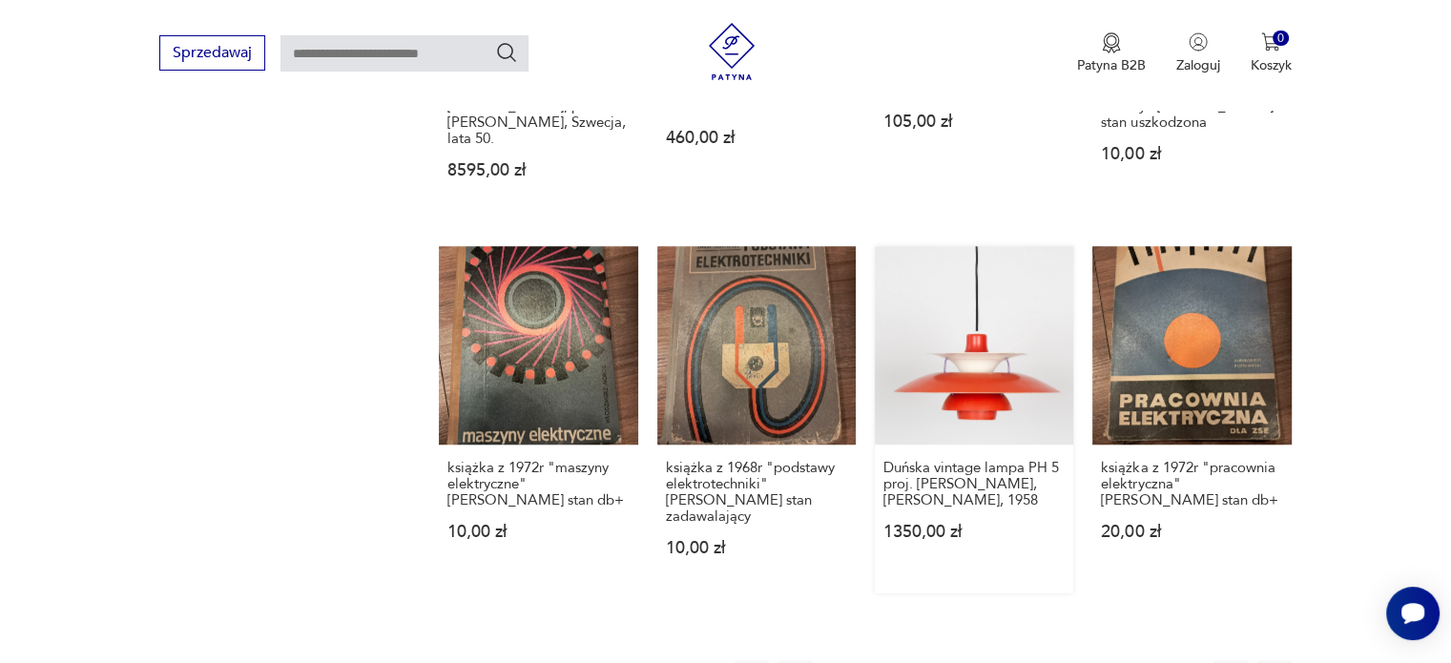
scroll to position [1677, 0]
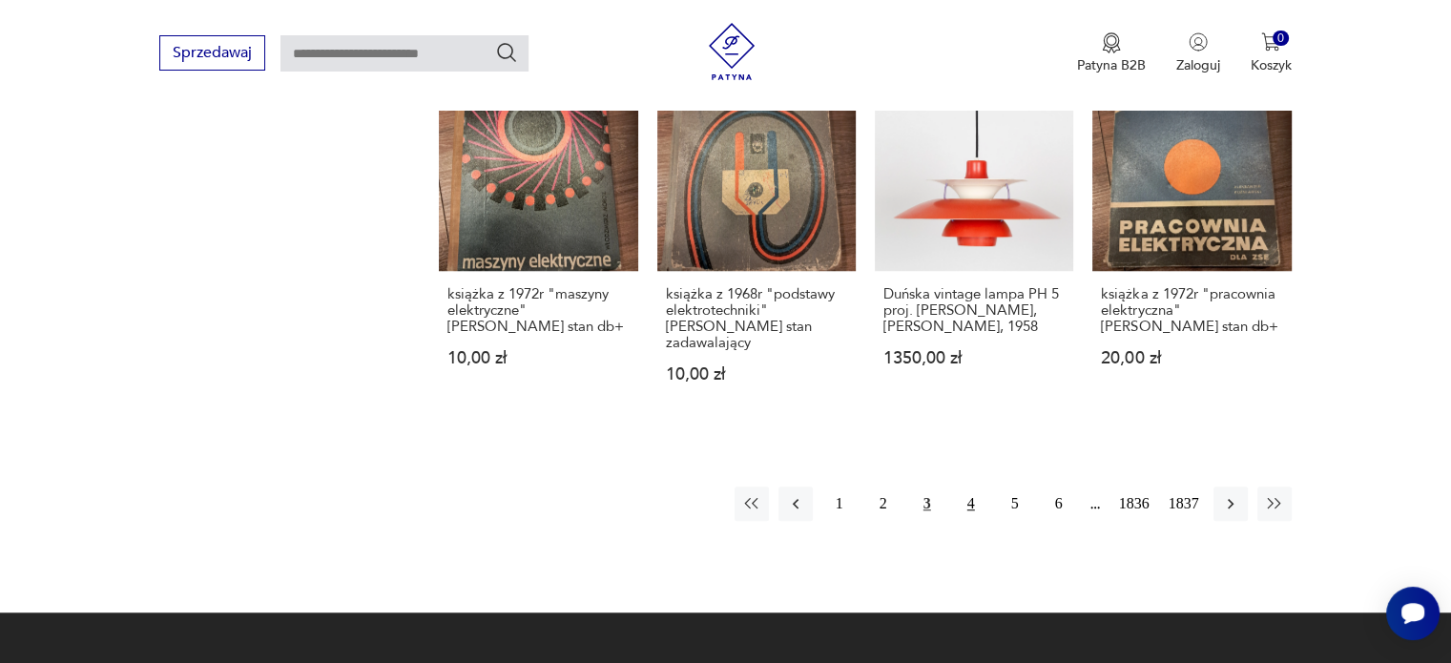
click at [968, 486] on button "4" at bounding box center [971, 503] width 34 height 34
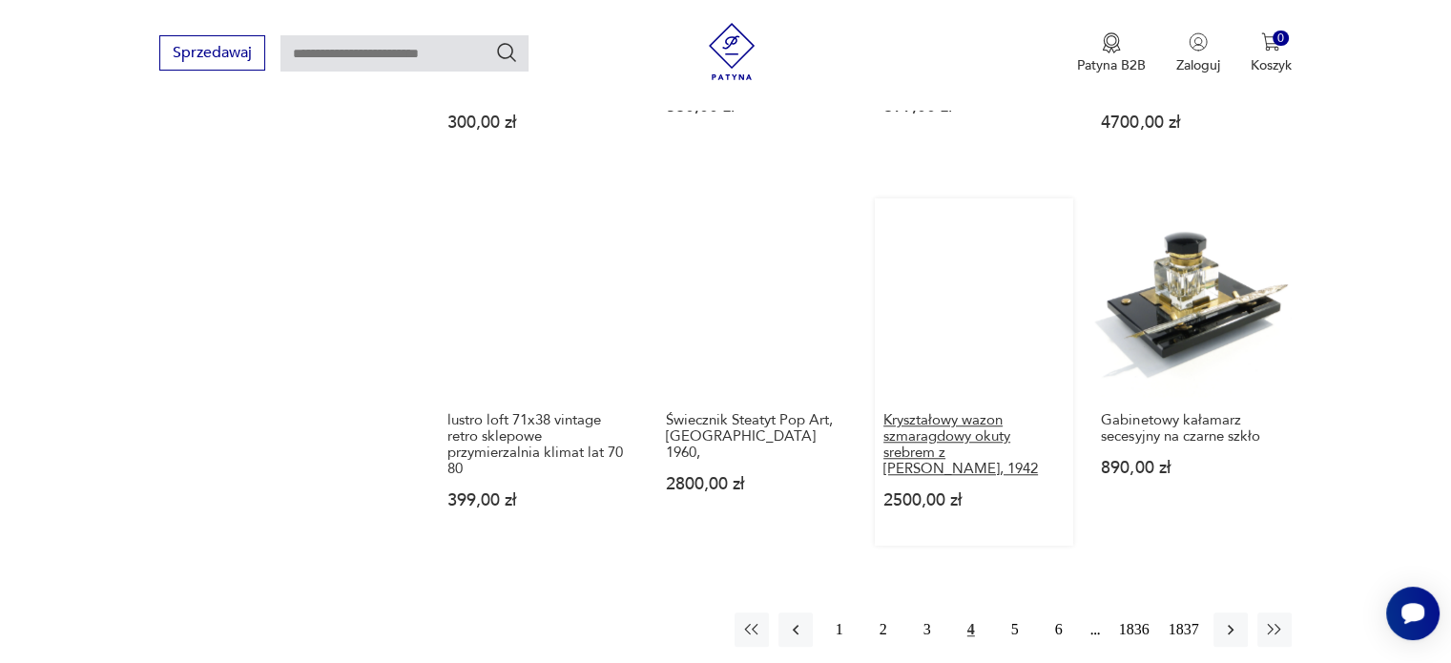
scroll to position [1868, 0]
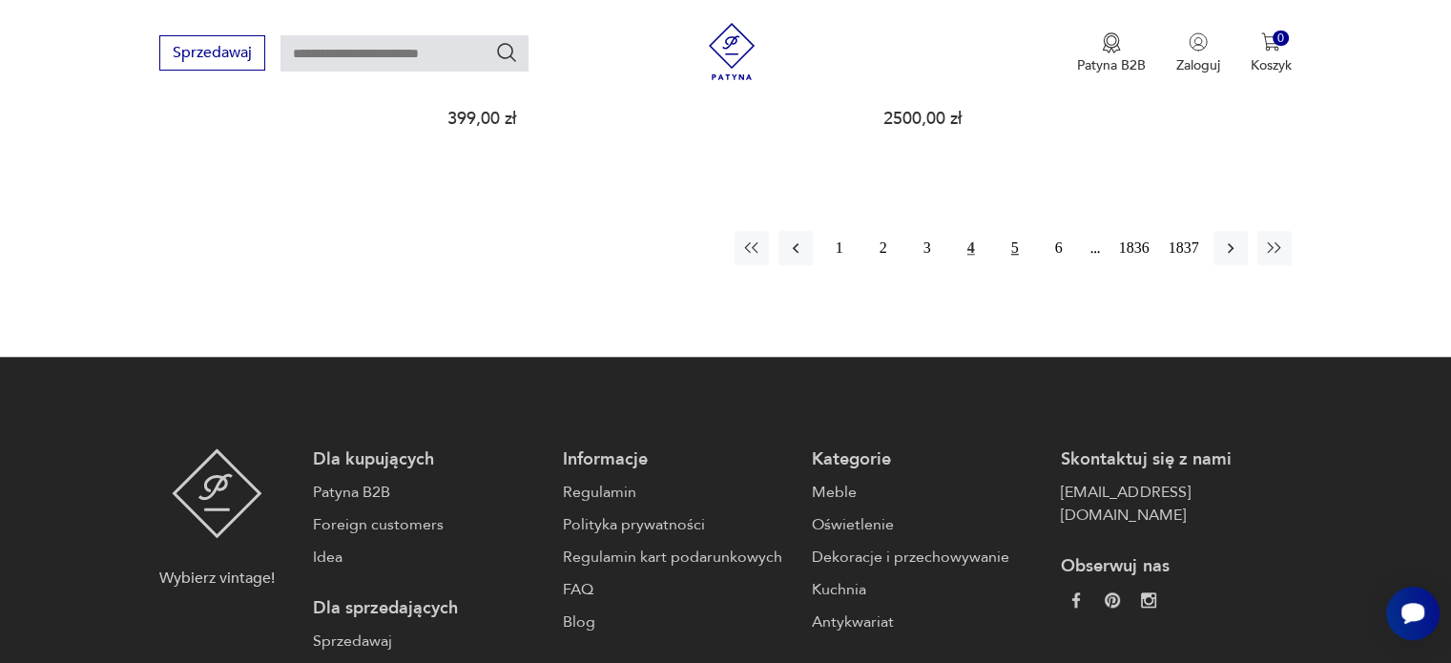
click at [1014, 243] on button "5" at bounding box center [1015, 248] width 34 height 34
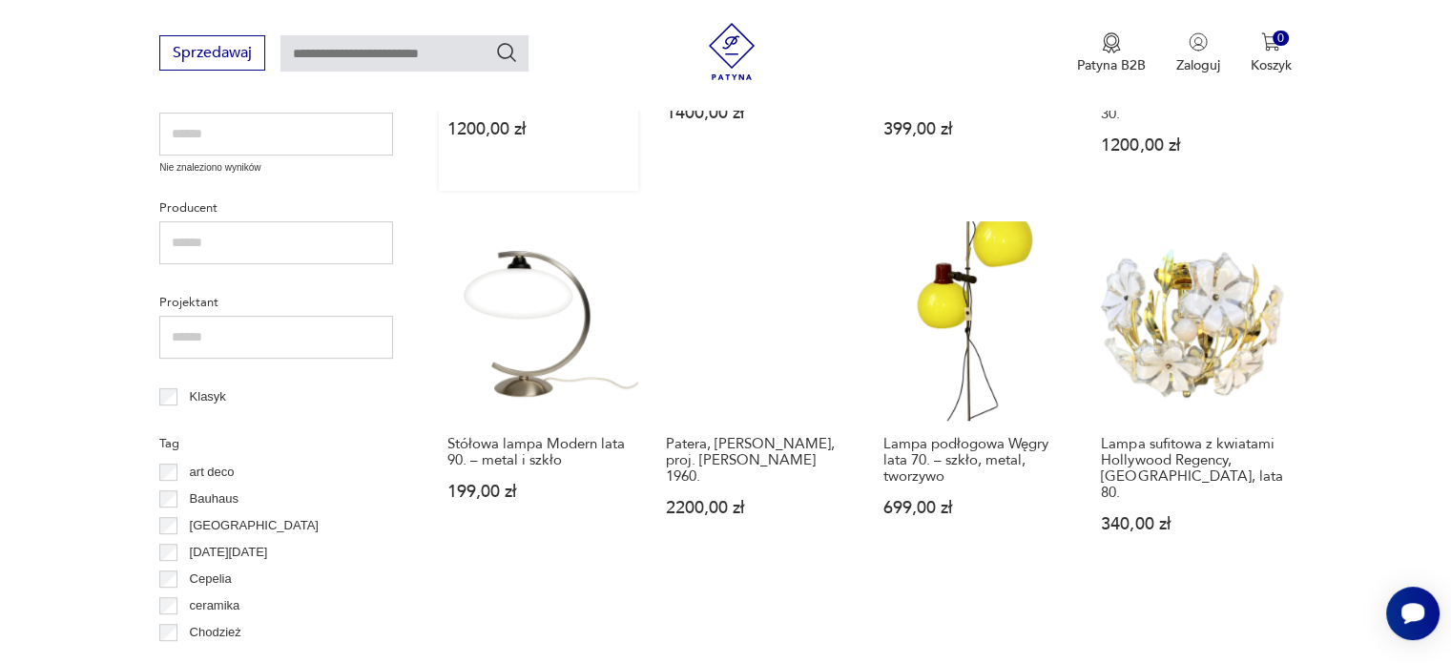
scroll to position [532, 0]
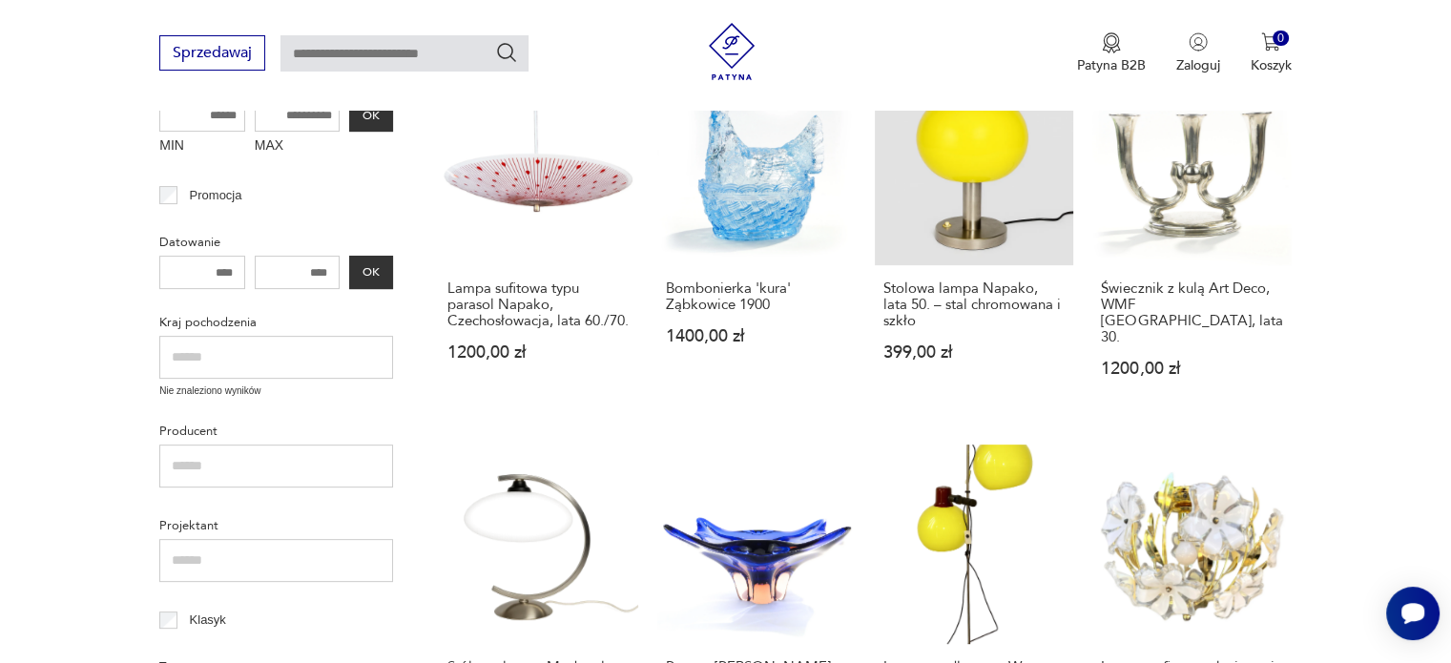
click at [447, 59] on input "text" at bounding box center [404, 53] width 248 height 36
type input "******"
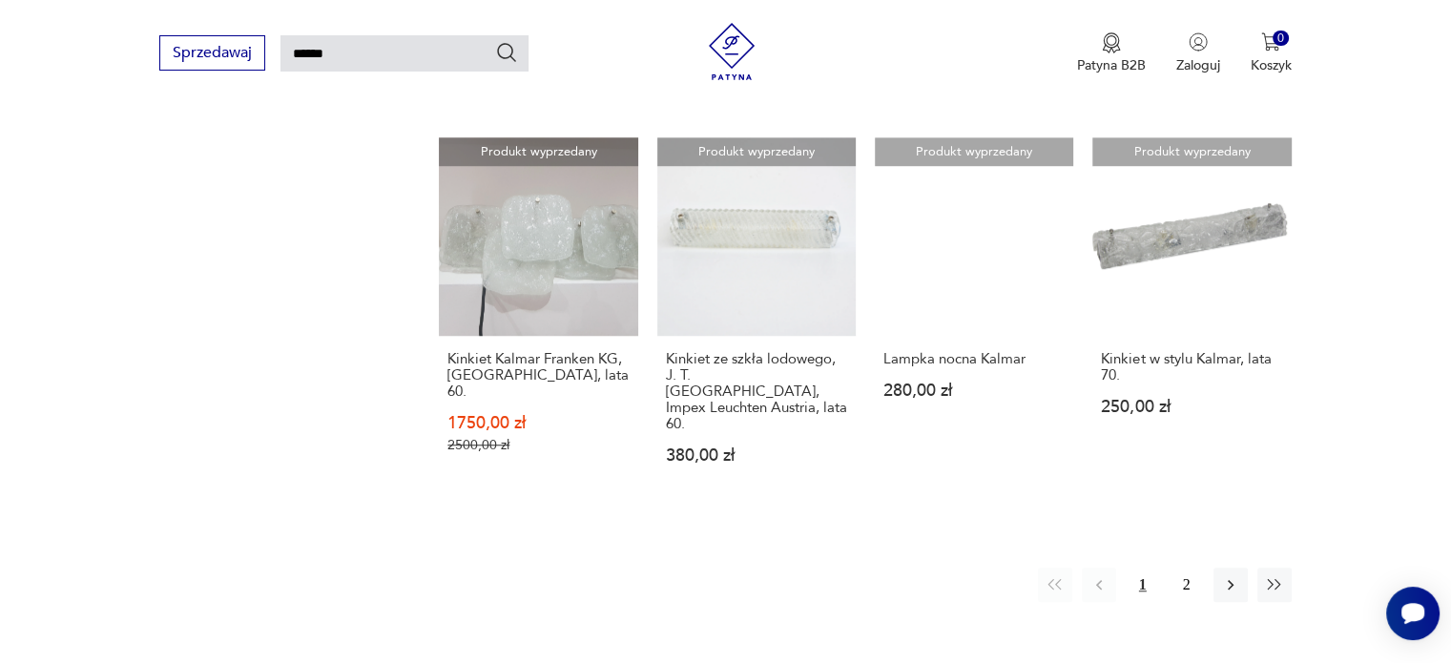
scroll to position [1498, 0]
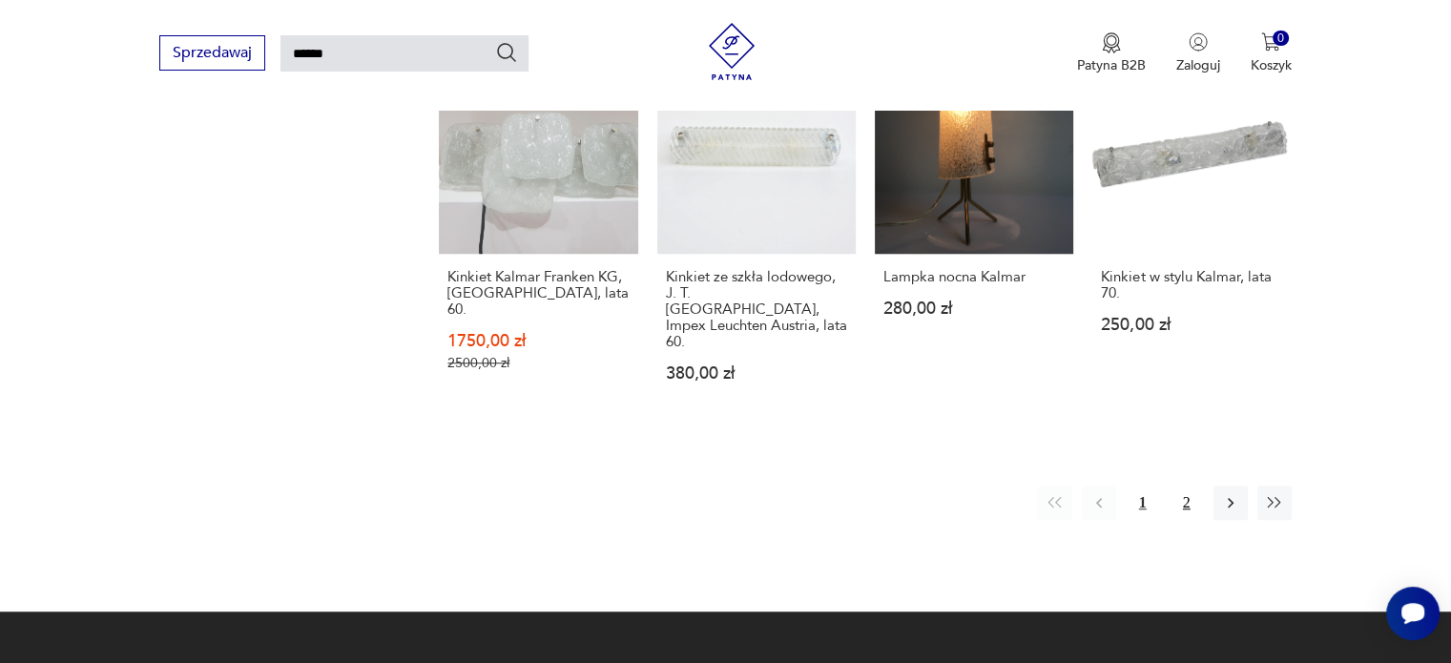
click at [1190, 485] on button "2" at bounding box center [1186, 502] width 34 height 34
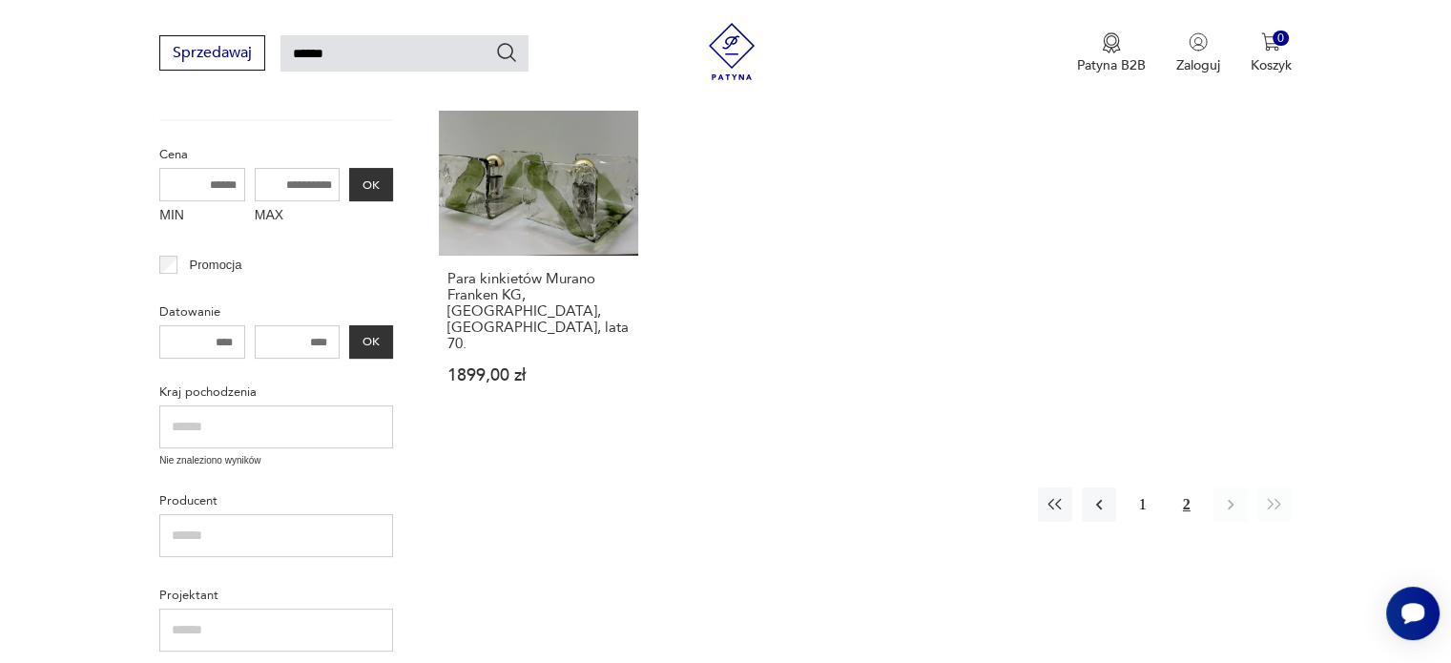
scroll to position [449, 0]
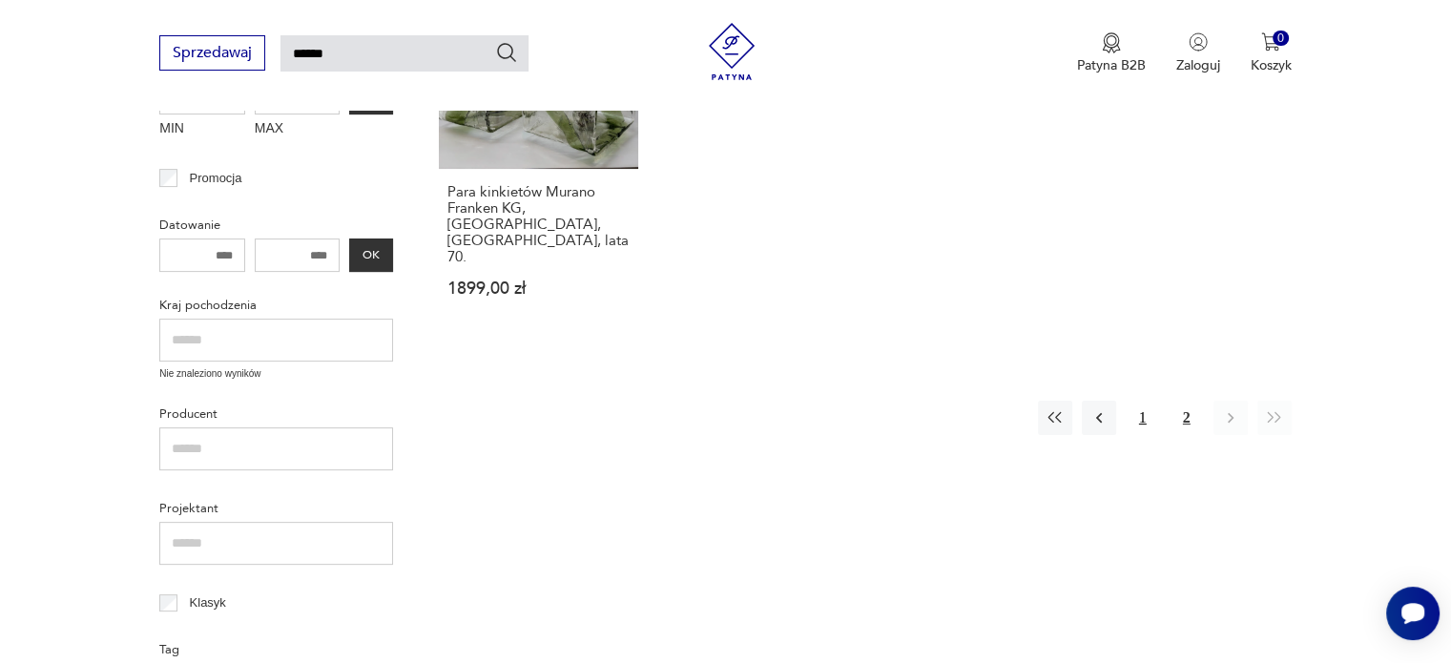
click at [1137, 401] on button "1" at bounding box center [1142, 418] width 34 height 34
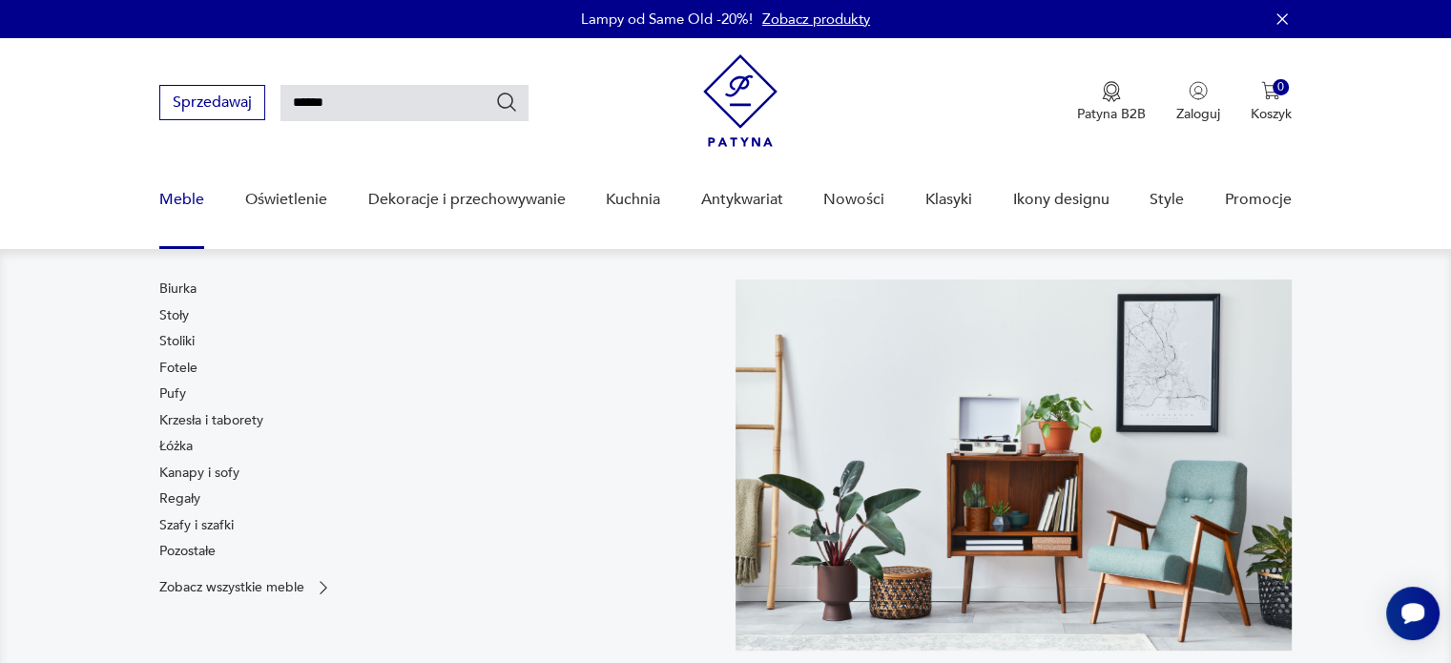
click at [187, 194] on link "Meble" at bounding box center [181, 199] width 45 height 73
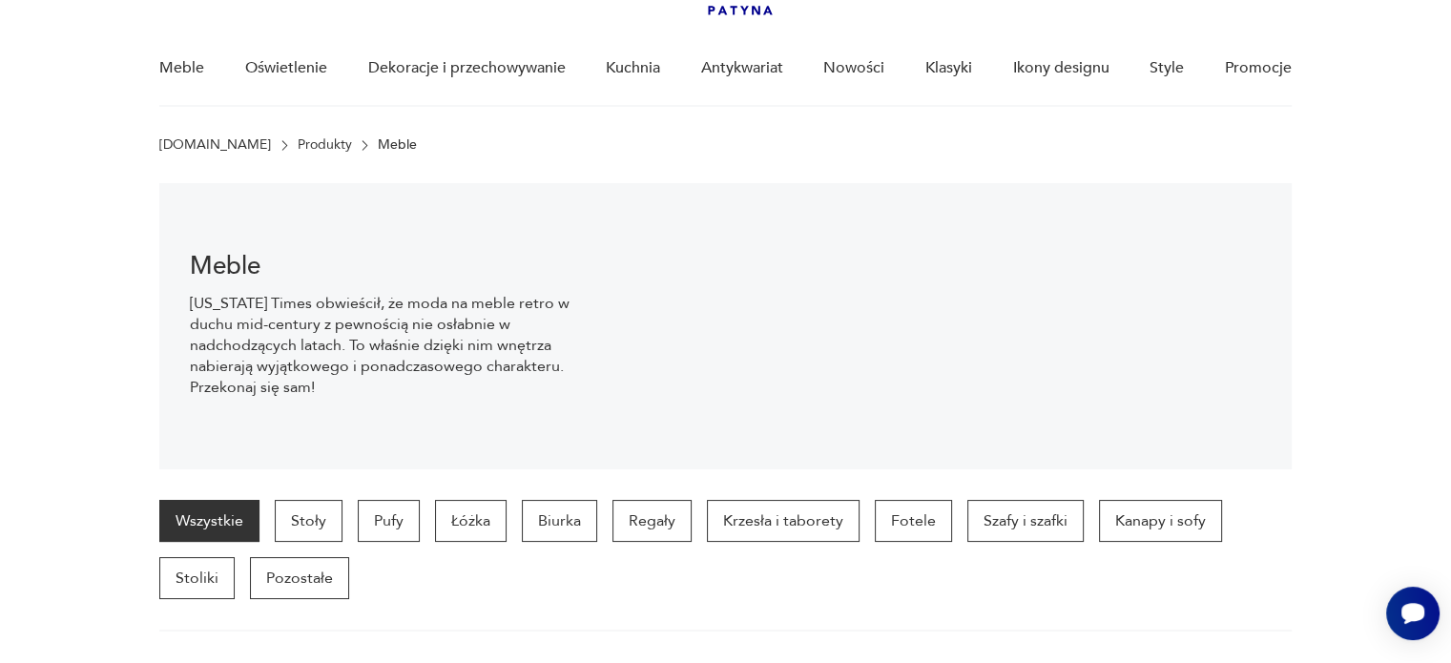
scroll to position [133, 0]
